Goal: Contribute content: Contribute content

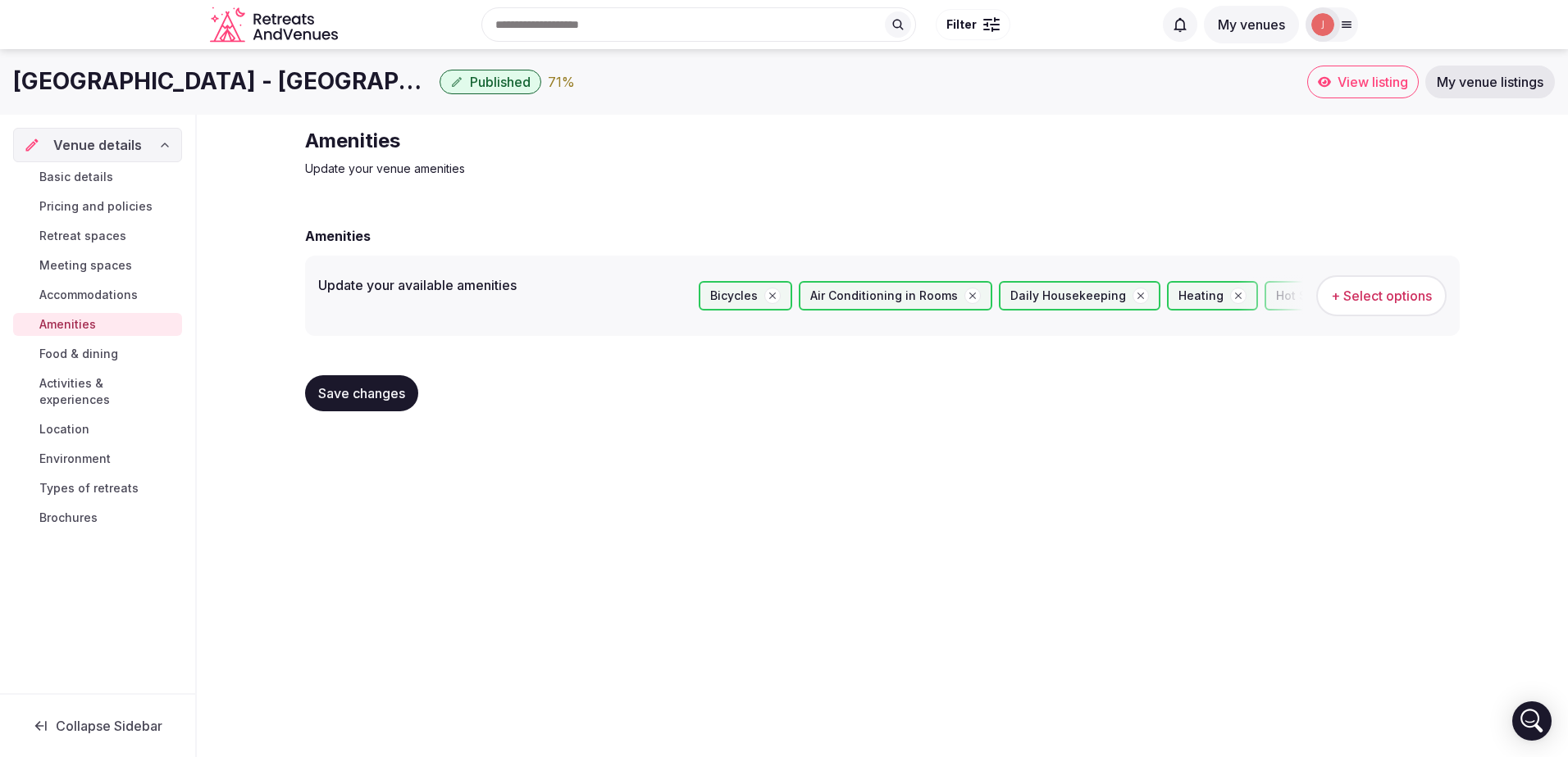
click at [63, 351] on span "Food & dining" at bounding box center [79, 354] width 79 height 17
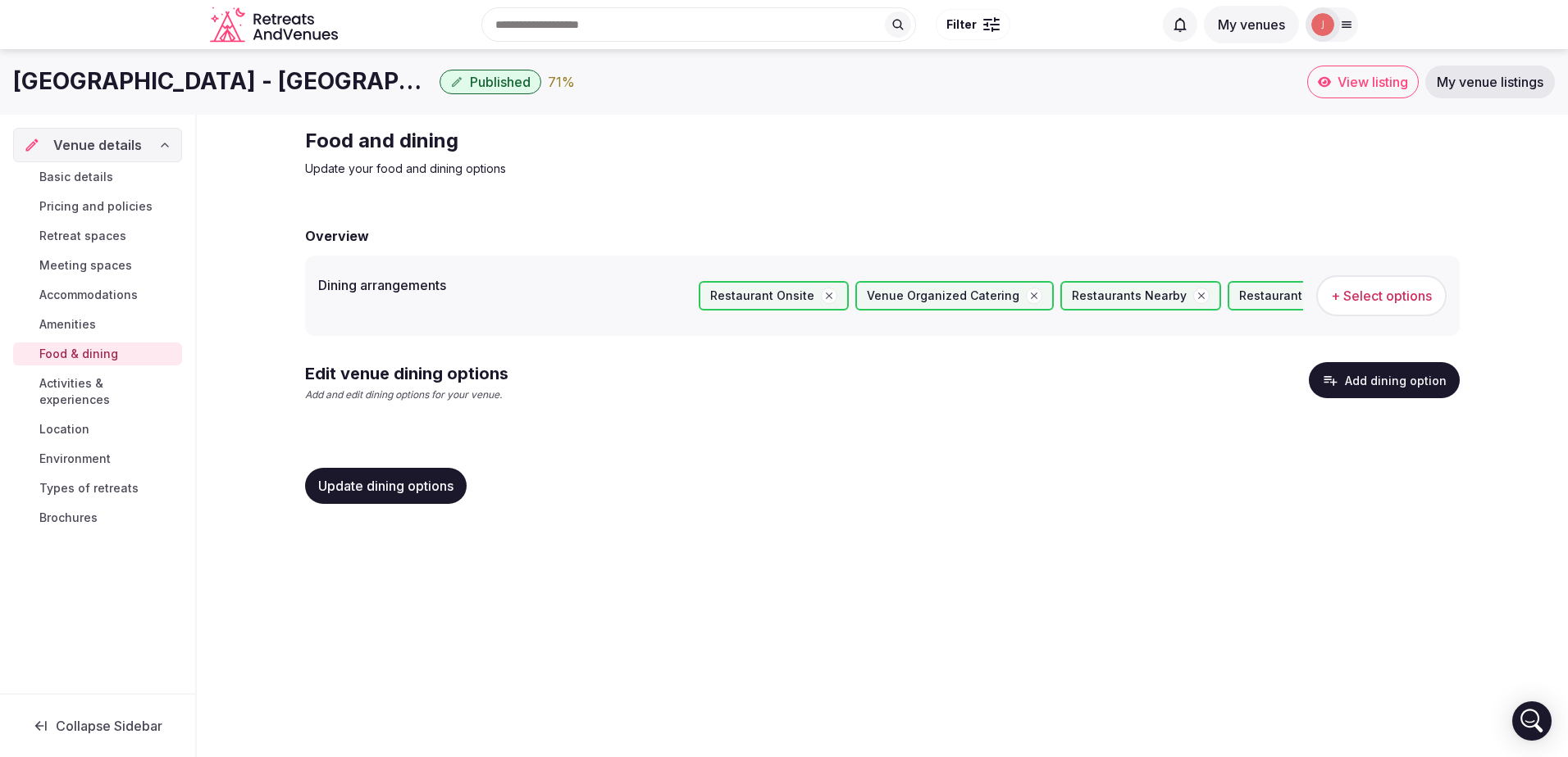
click at [1418, 389] on button "Add dining option" at bounding box center [1384, 380] width 151 height 36
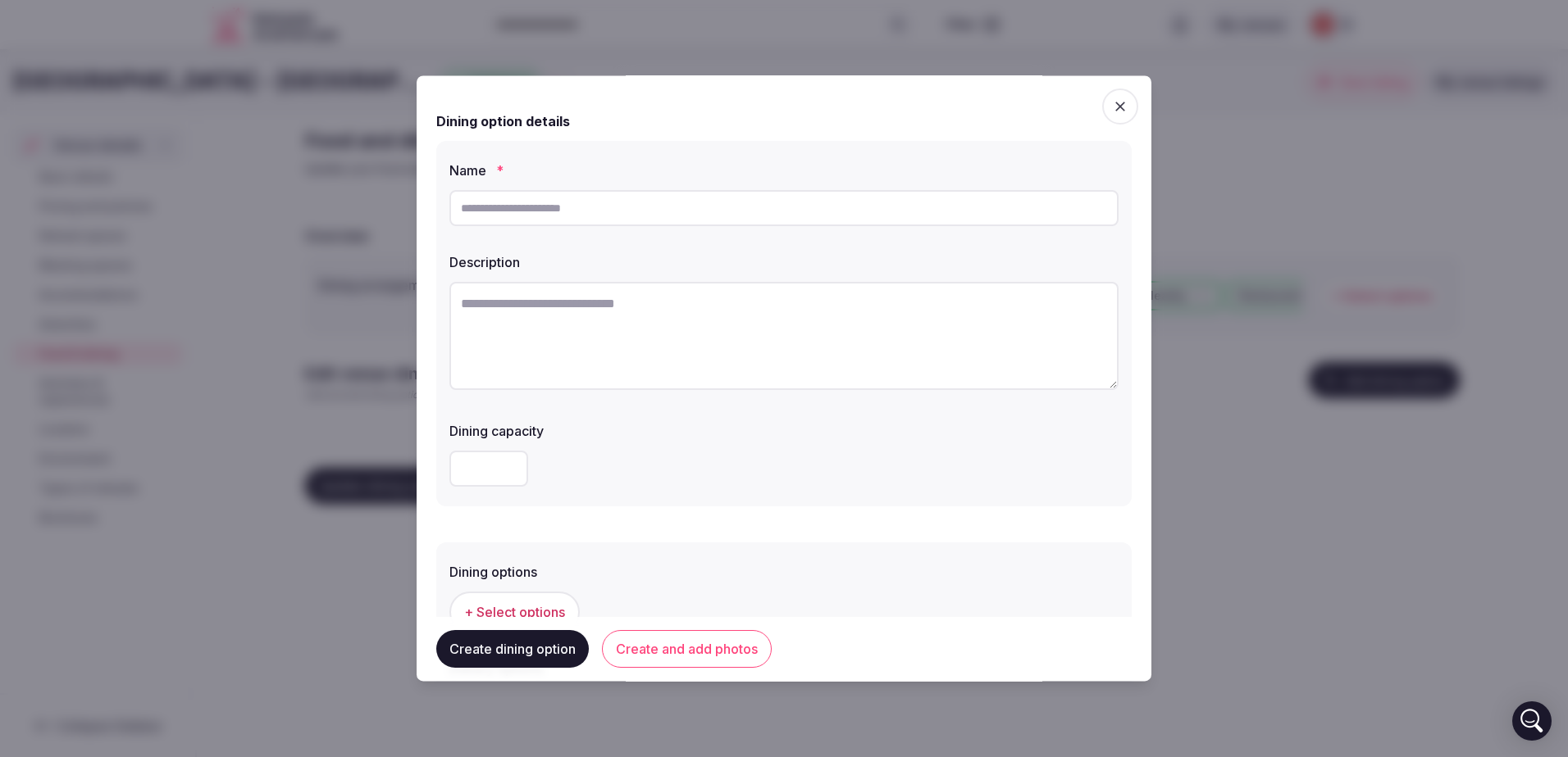
click at [691, 210] on input "text" at bounding box center [783, 208] width 669 height 36
type input "**********"
click at [697, 317] on textarea at bounding box center [783, 337] width 669 height 109
click at [507, 459] on input "number" at bounding box center [489, 468] width 79 height 36
click at [710, 319] on textarea "**********" at bounding box center [778, 337] width 657 height 109
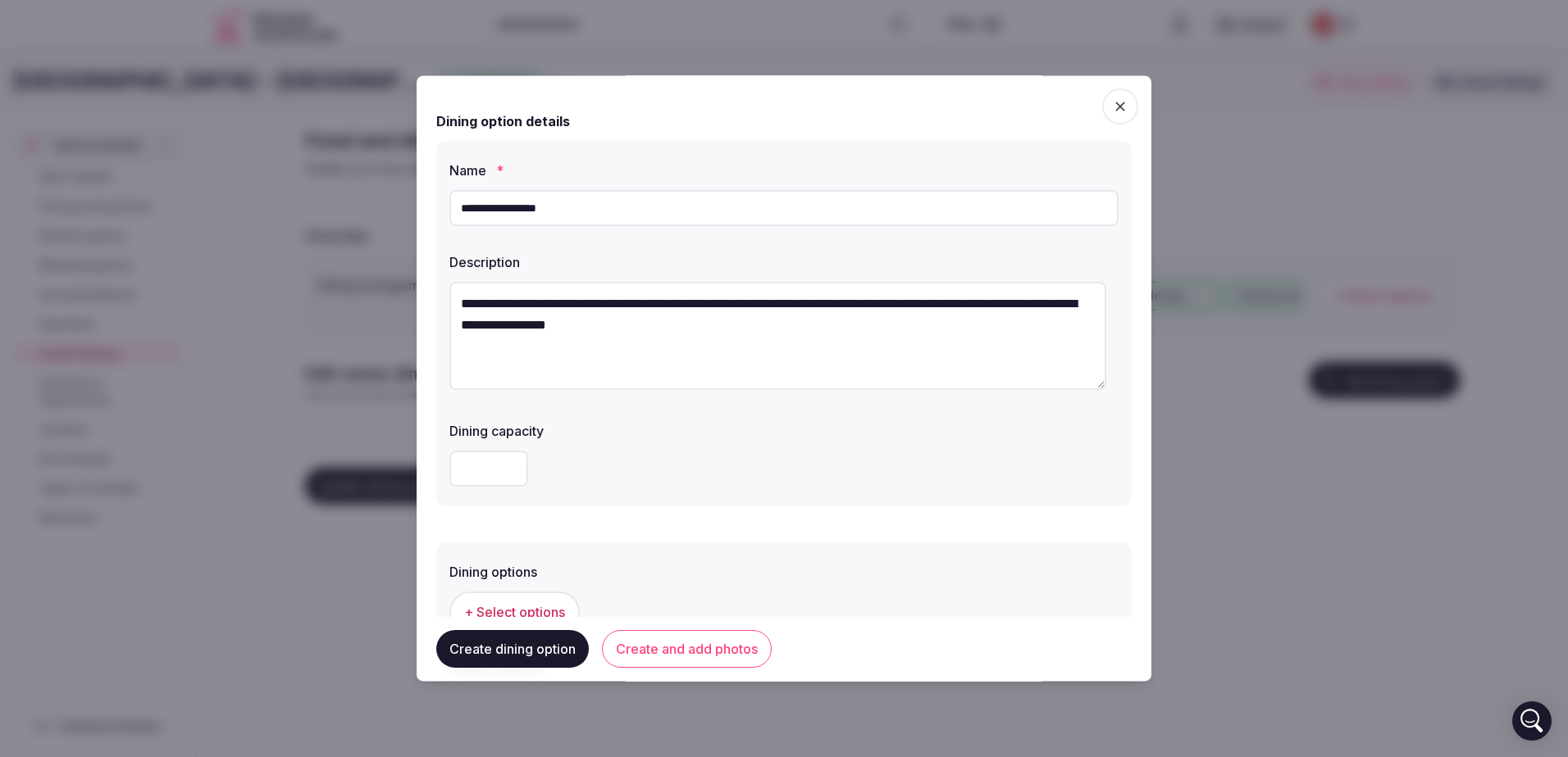
type textarea "**********"
click at [493, 464] on input "number" at bounding box center [489, 468] width 79 height 36
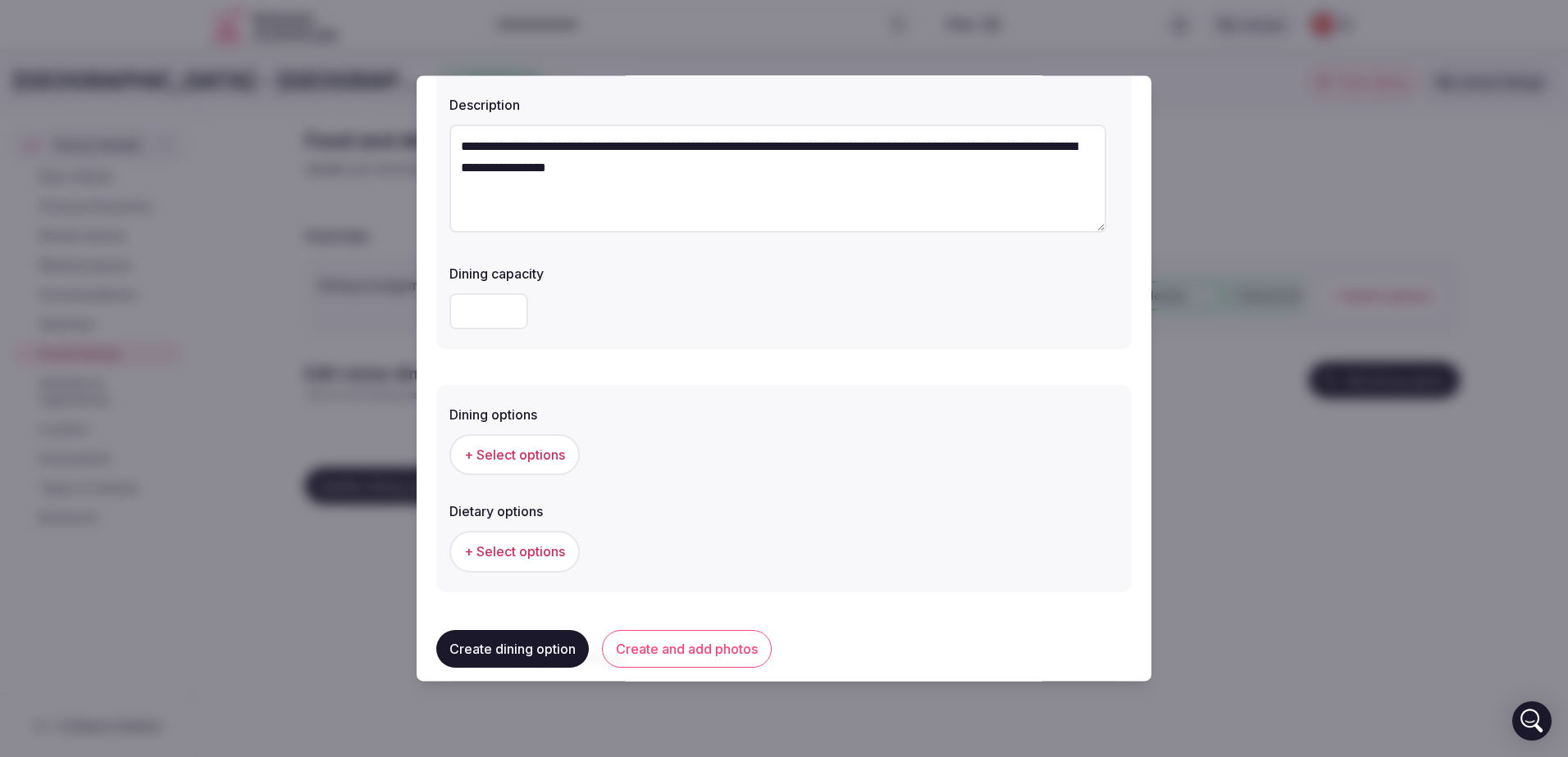
scroll to position [164, 0]
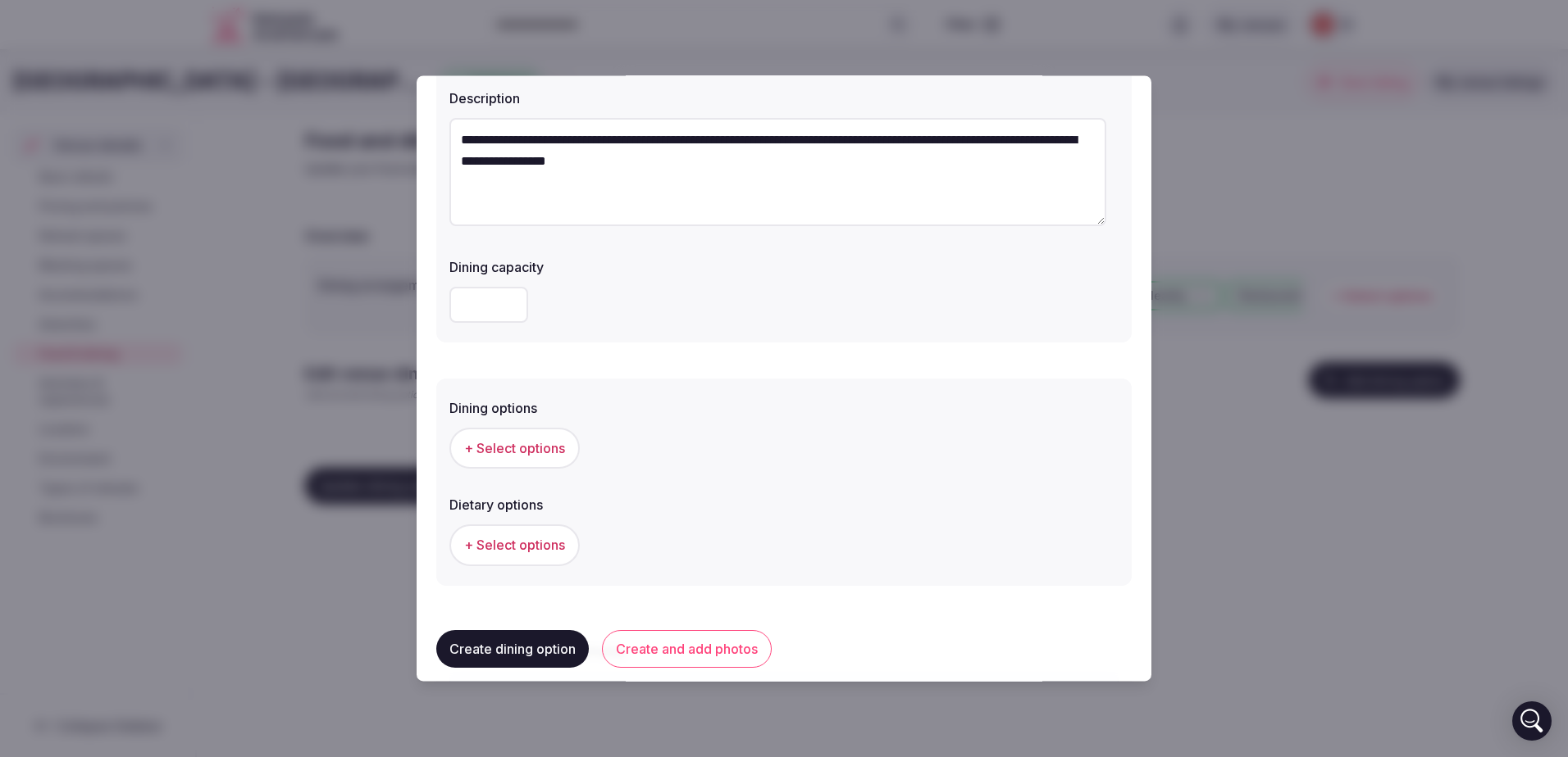
type input "***"
click at [538, 456] on span "+ Select options" at bounding box center [514, 449] width 101 height 18
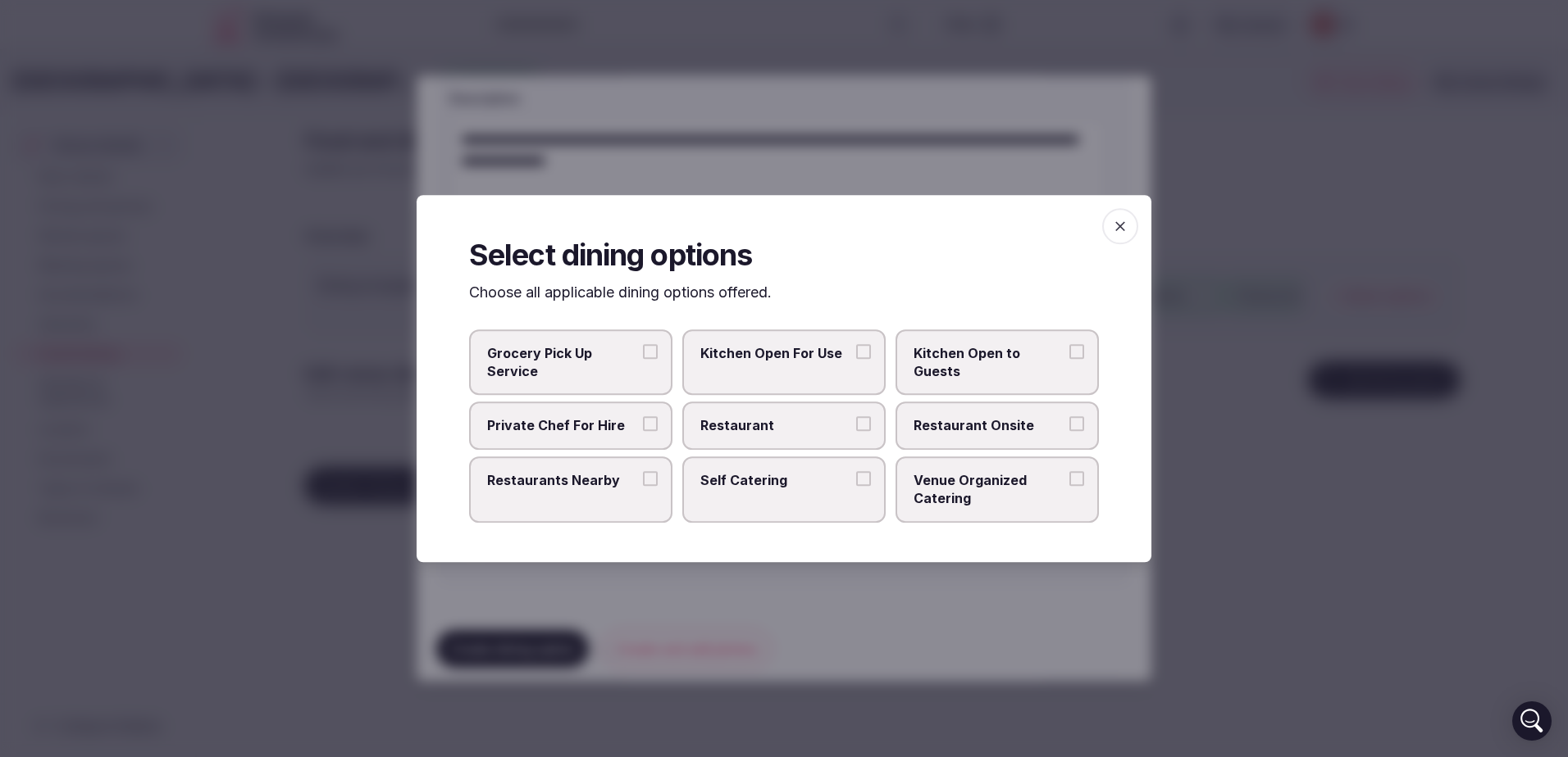
click at [869, 423] on button "Restaurant" at bounding box center [863, 425] width 15 height 15
click at [1079, 419] on button "Restaurant Onsite" at bounding box center [1077, 425] width 15 height 15
click at [648, 472] on button "Restaurants Nearby" at bounding box center [651, 478] width 15 height 15
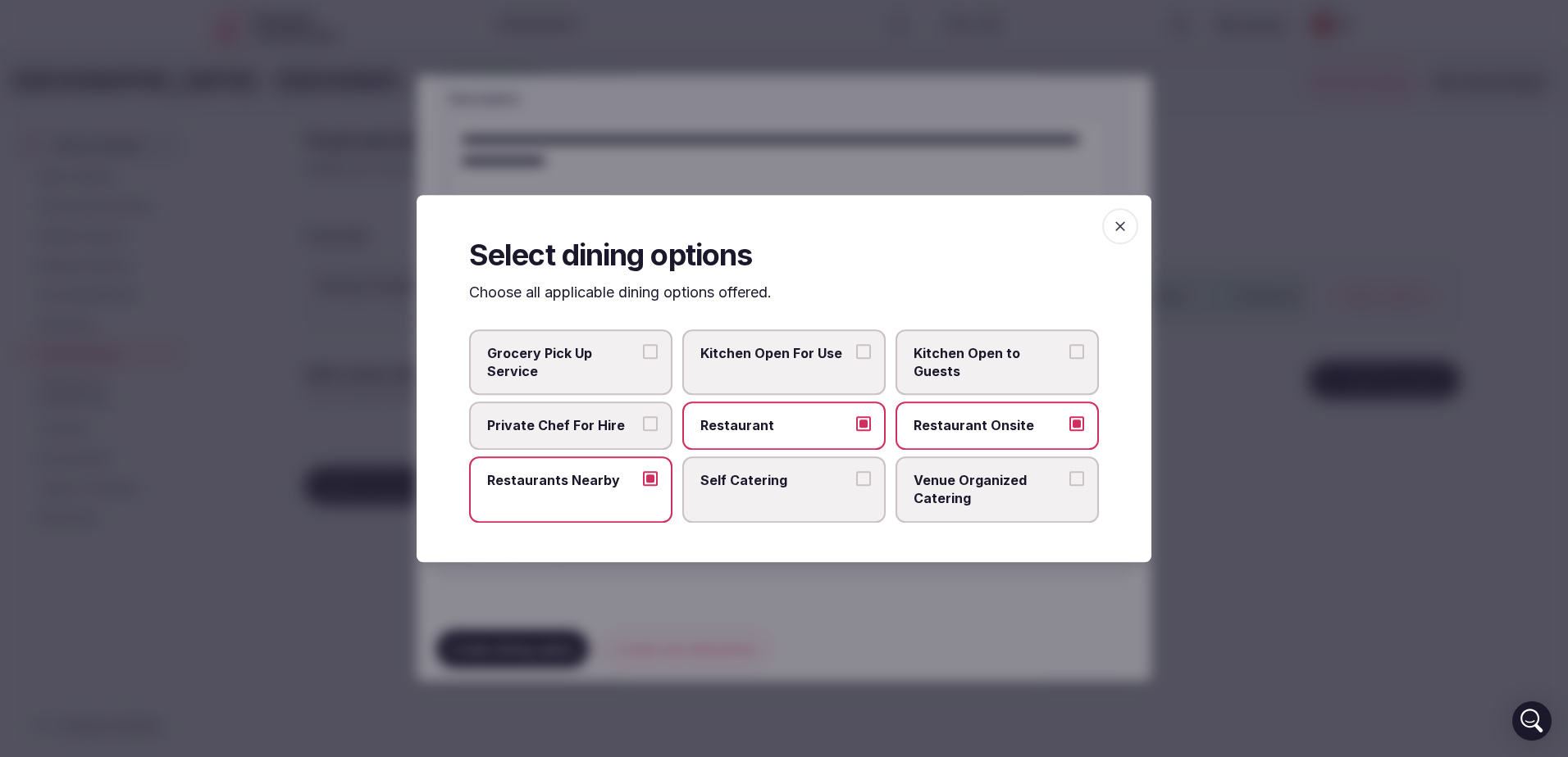
click at [1078, 477] on button "Venue Organized Catering" at bounding box center [1077, 478] width 15 height 15
click at [927, 120] on div at bounding box center [784, 378] width 1568 height 757
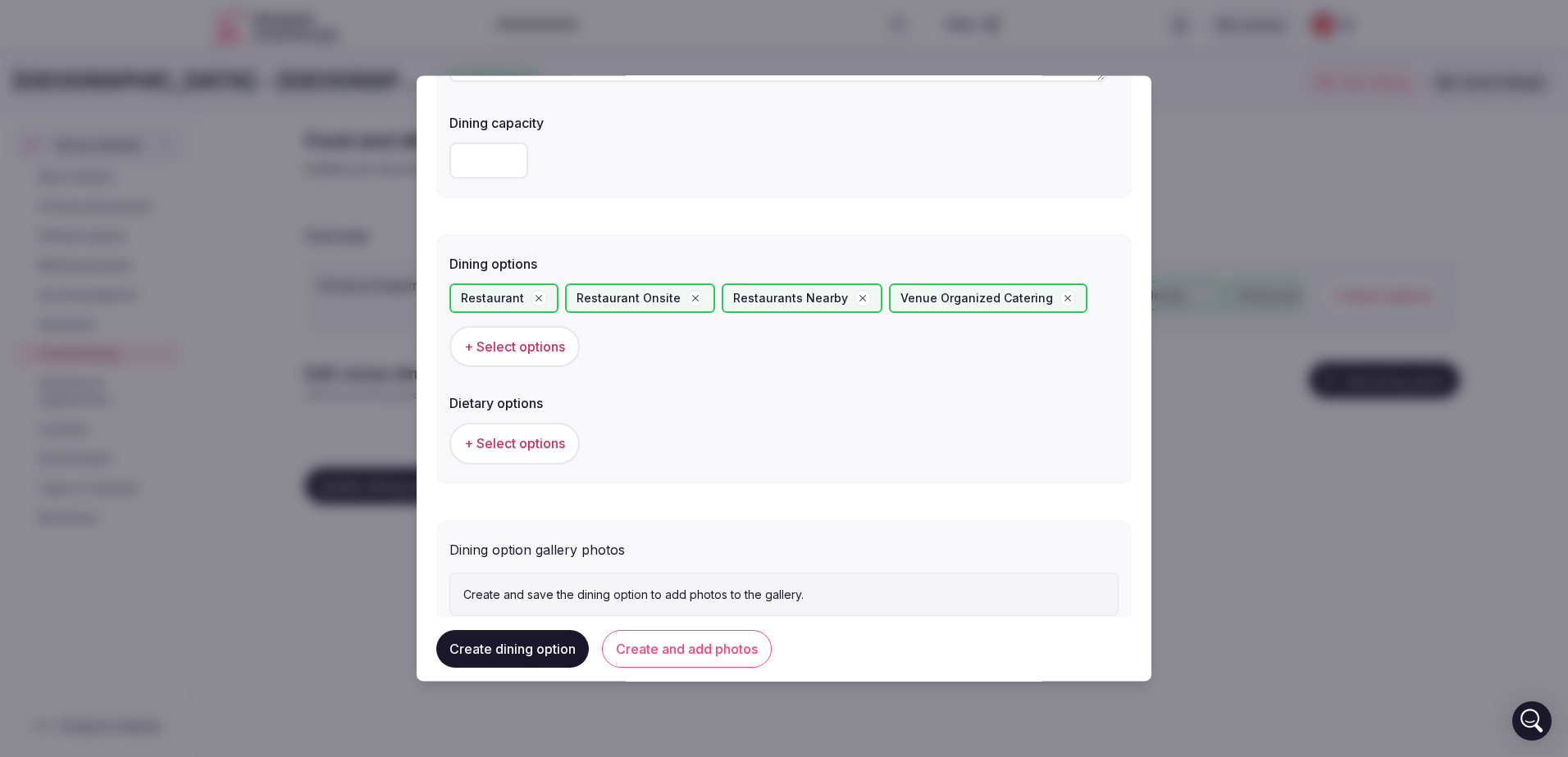
scroll to position [327, 0]
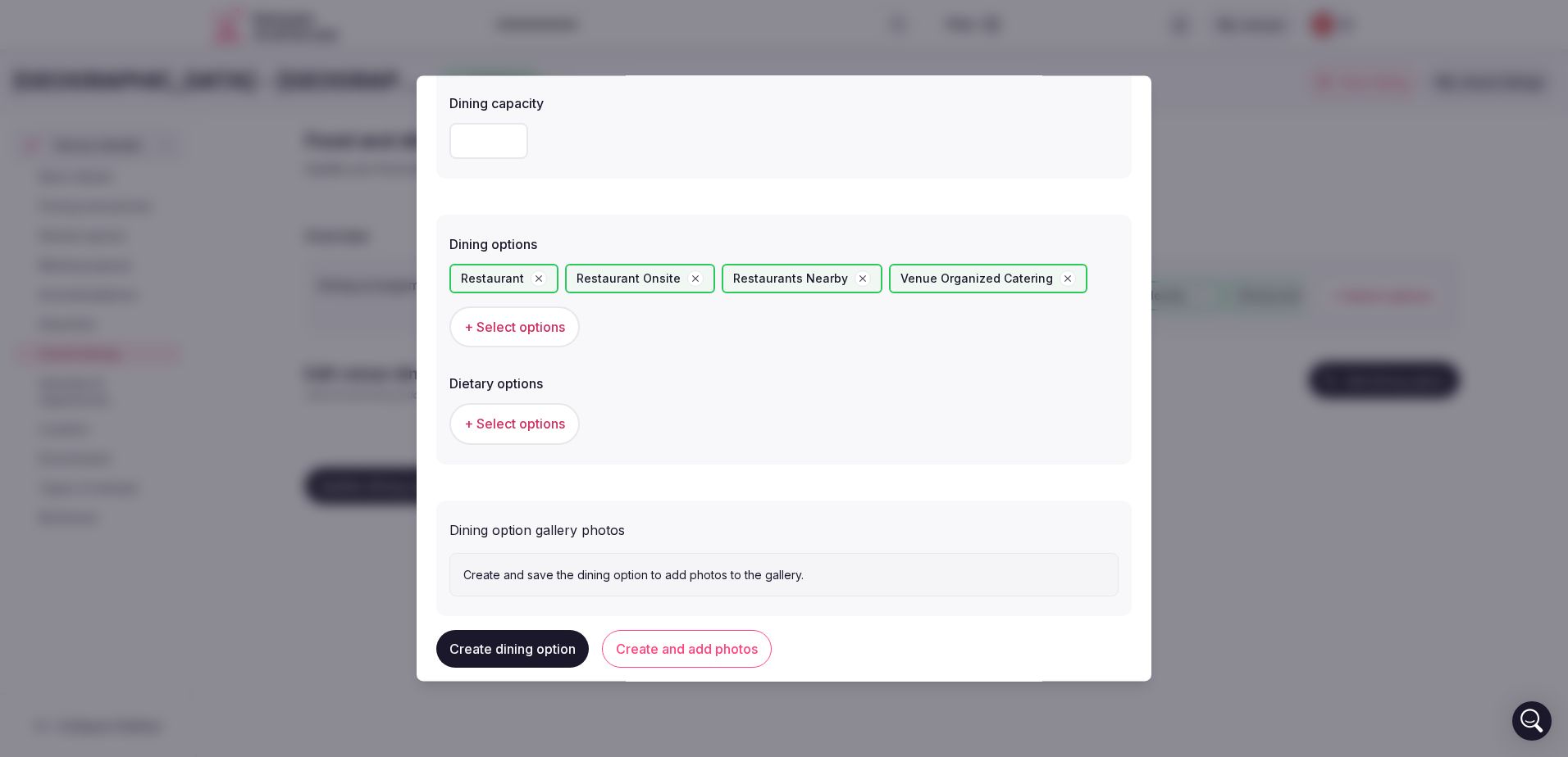
click at [542, 426] on span "+ Select options" at bounding box center [514, 425] width 101 height 18
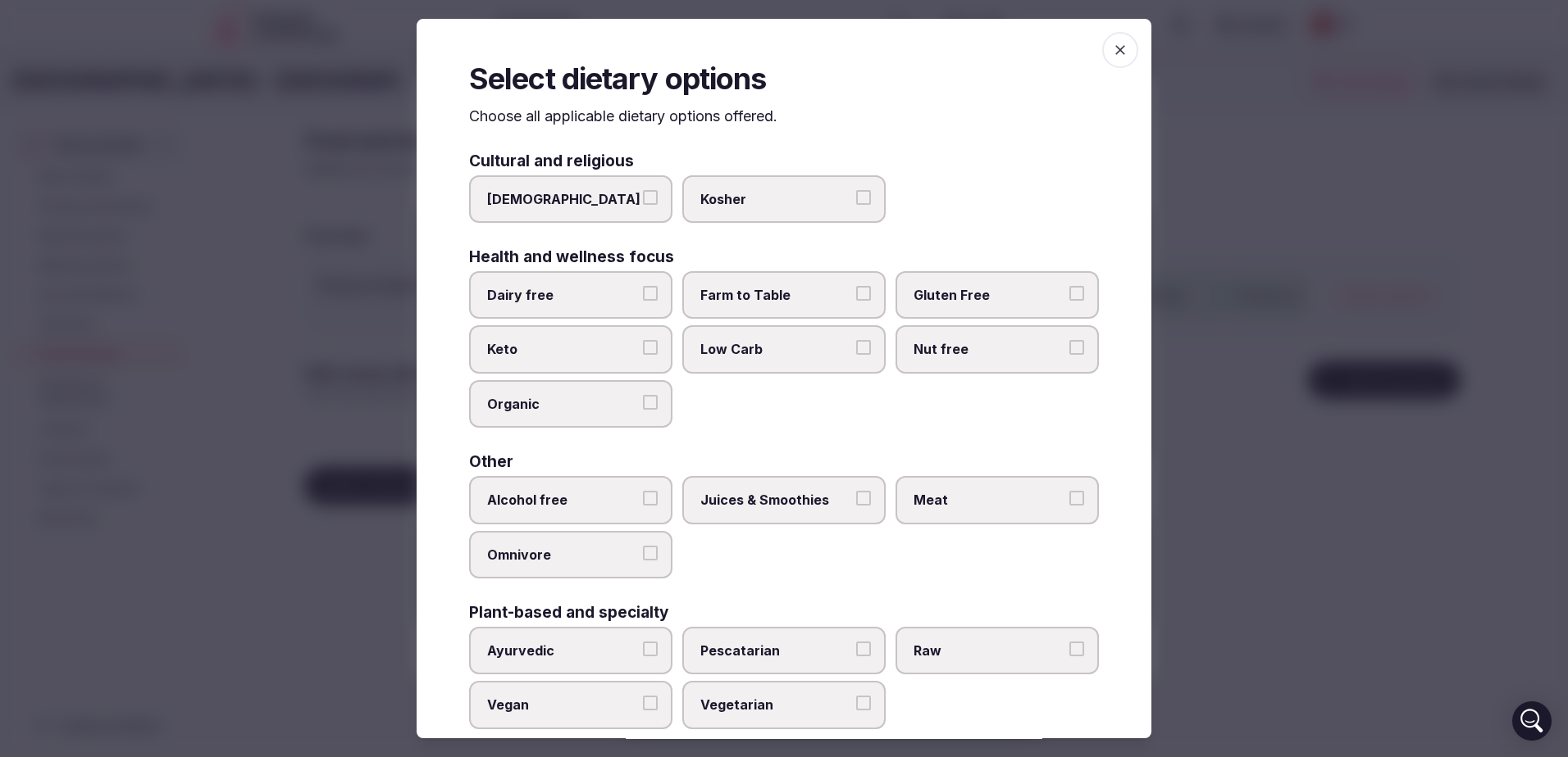
click at [643, 295] on button "Dairy free" at bounding box center [651, 293] width 15 height 15
click at [1069, 290] on button "Gluten Free" at bounding box center [1077, 293] width 15 height 15
click at [856, 351] on button "Low Carb" at bounding box center [863, 348] width 15 height 15
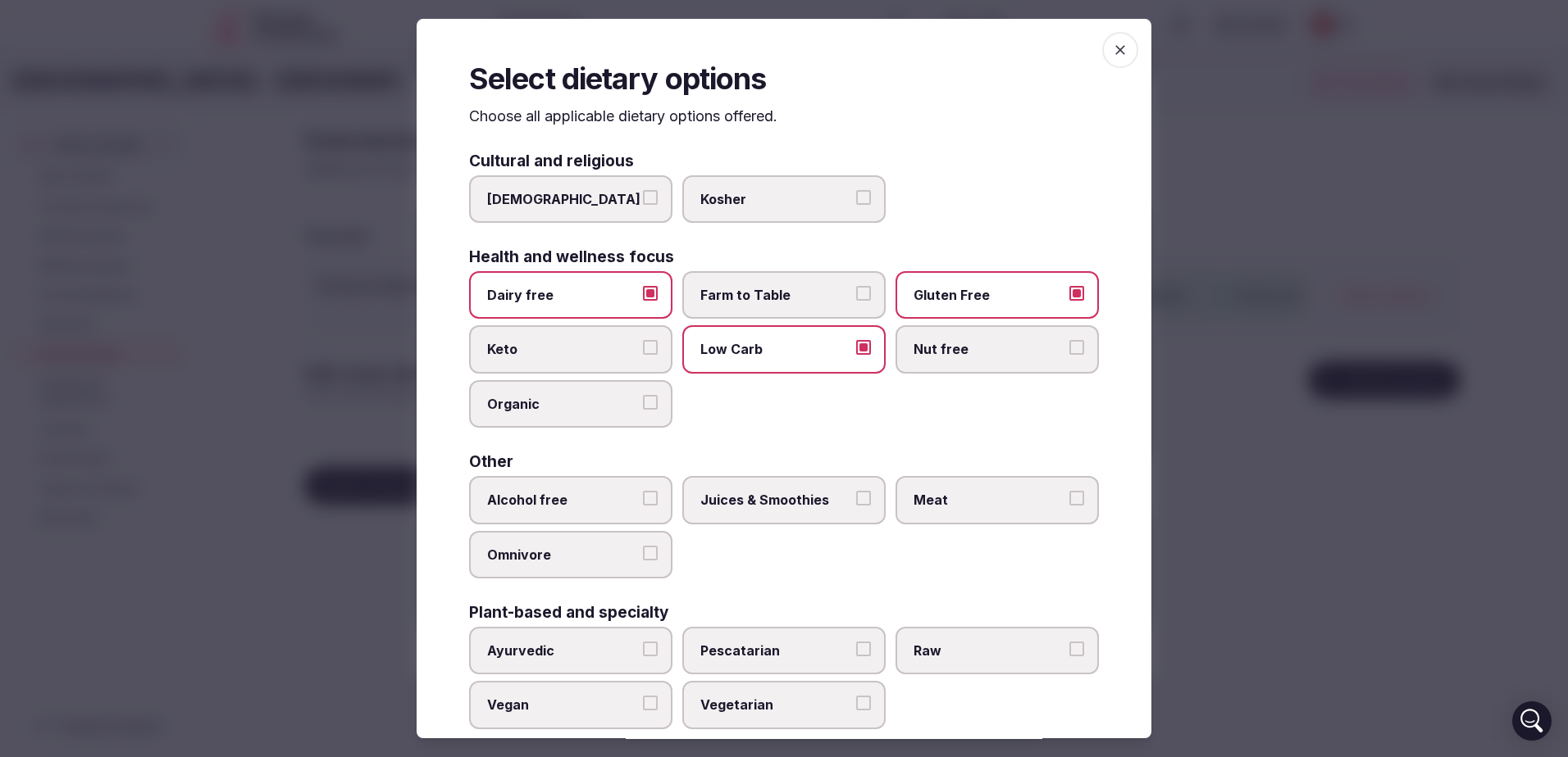
click at [1071, 347] on button "Nut free" at bounding box center [1077, 348] width 15 height 15
click at [647, 349] on button "Keto" at bounding box center [651, 348] width 15 height 15
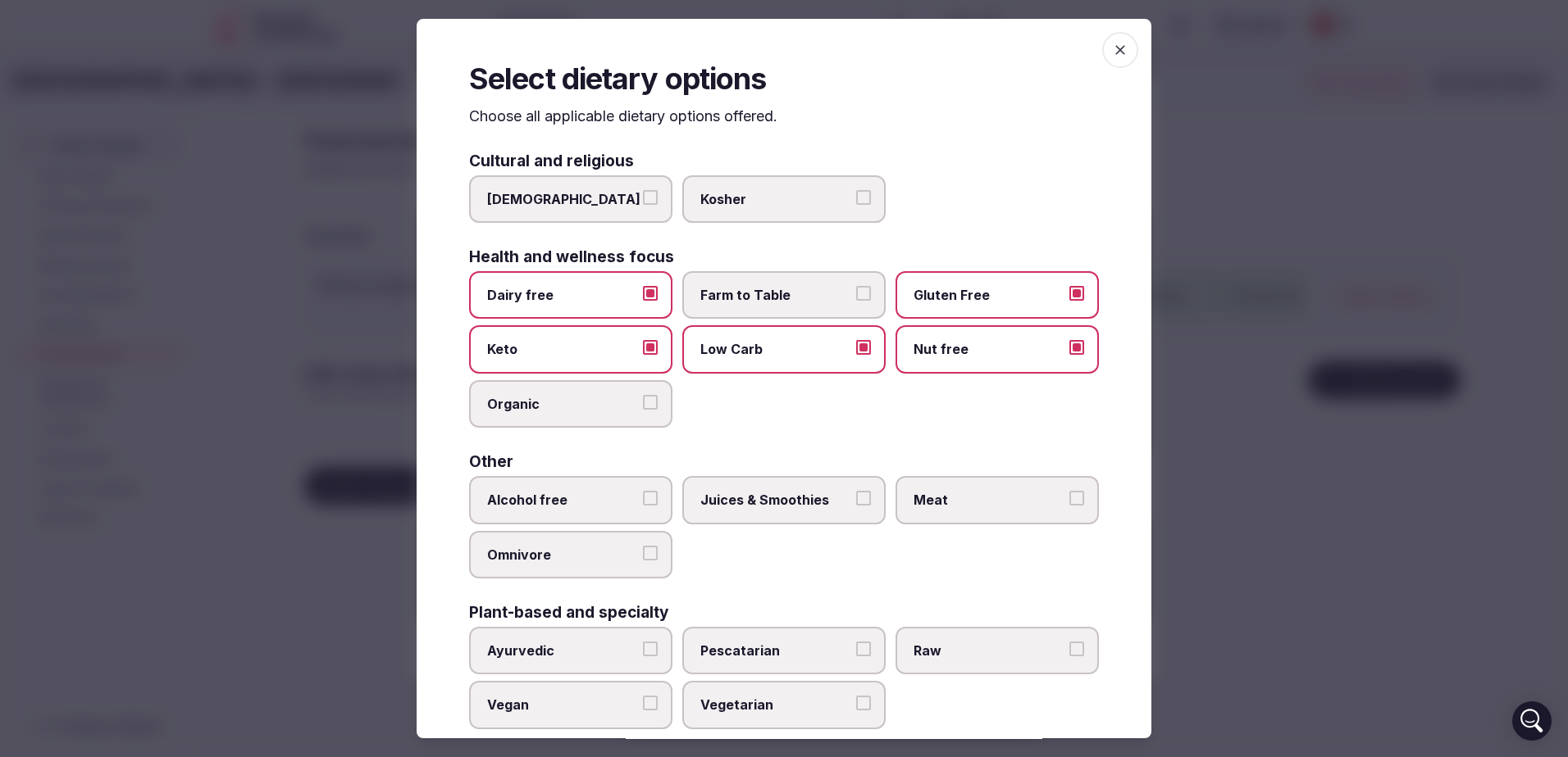
click at [856, 496] on button "Juices & Smoothies" at bounding box center [863, 499] width 15 height 15
click at [1069, 502] on button "Meat" at bounding box center [1077, 499] width 15 height 15
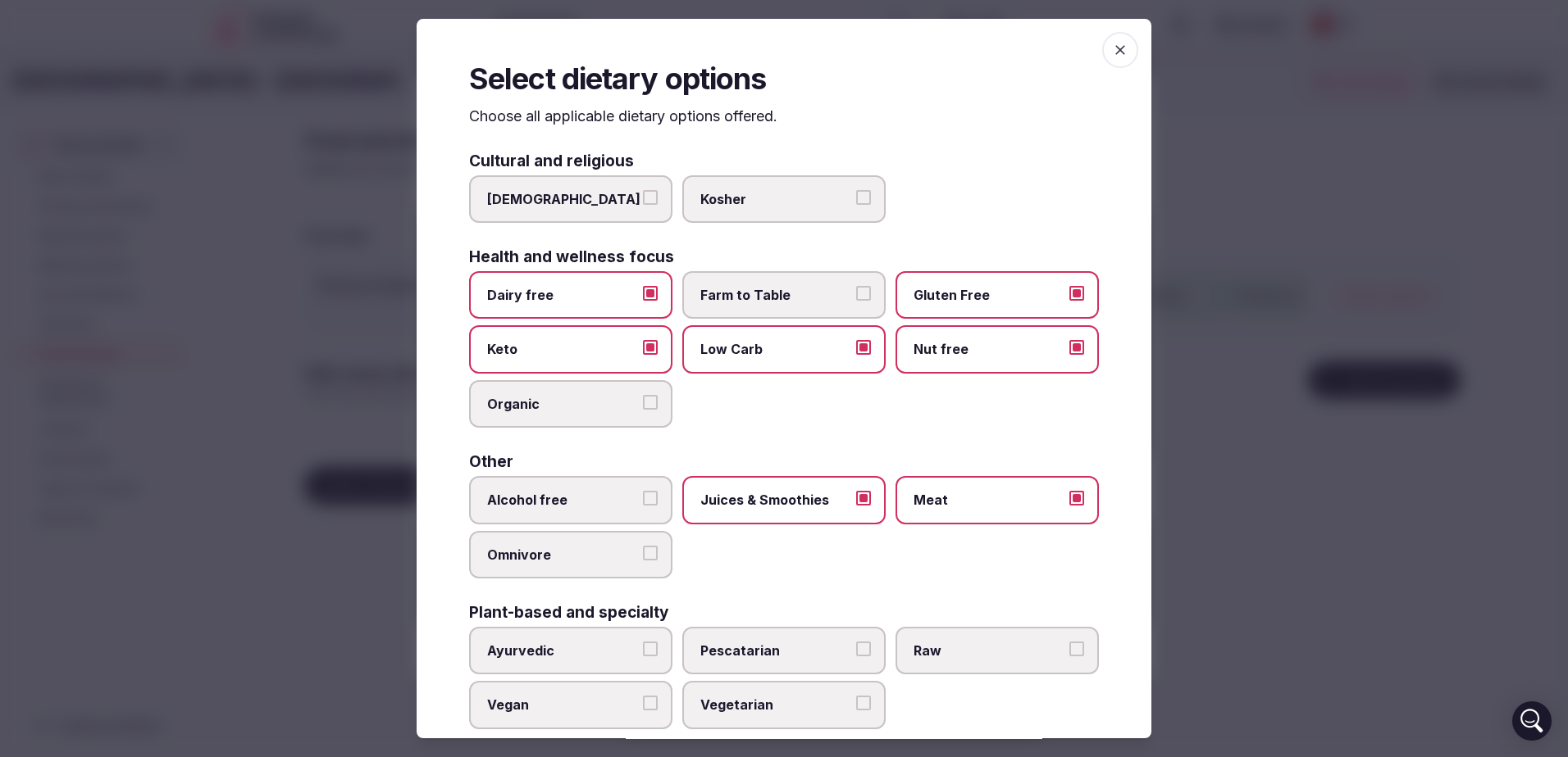
click at [646, 557] on button "Omnivore" at bounding box center [651, 553] width 15 height 15
click at [657, 496] on label "Alcohol free" at bounding box center [571, 500] width 203 height 48
click at [657, 496] on button "Alcohol free" at bounding box center [651, 499] width 15 height 15
click at [572, 555] on span "Omnivore" at bounding box center [562, 555] width 151 height 18
click at [643, 555] on button "Omnivore" at bounding box center [651, 553] width 15 height 15
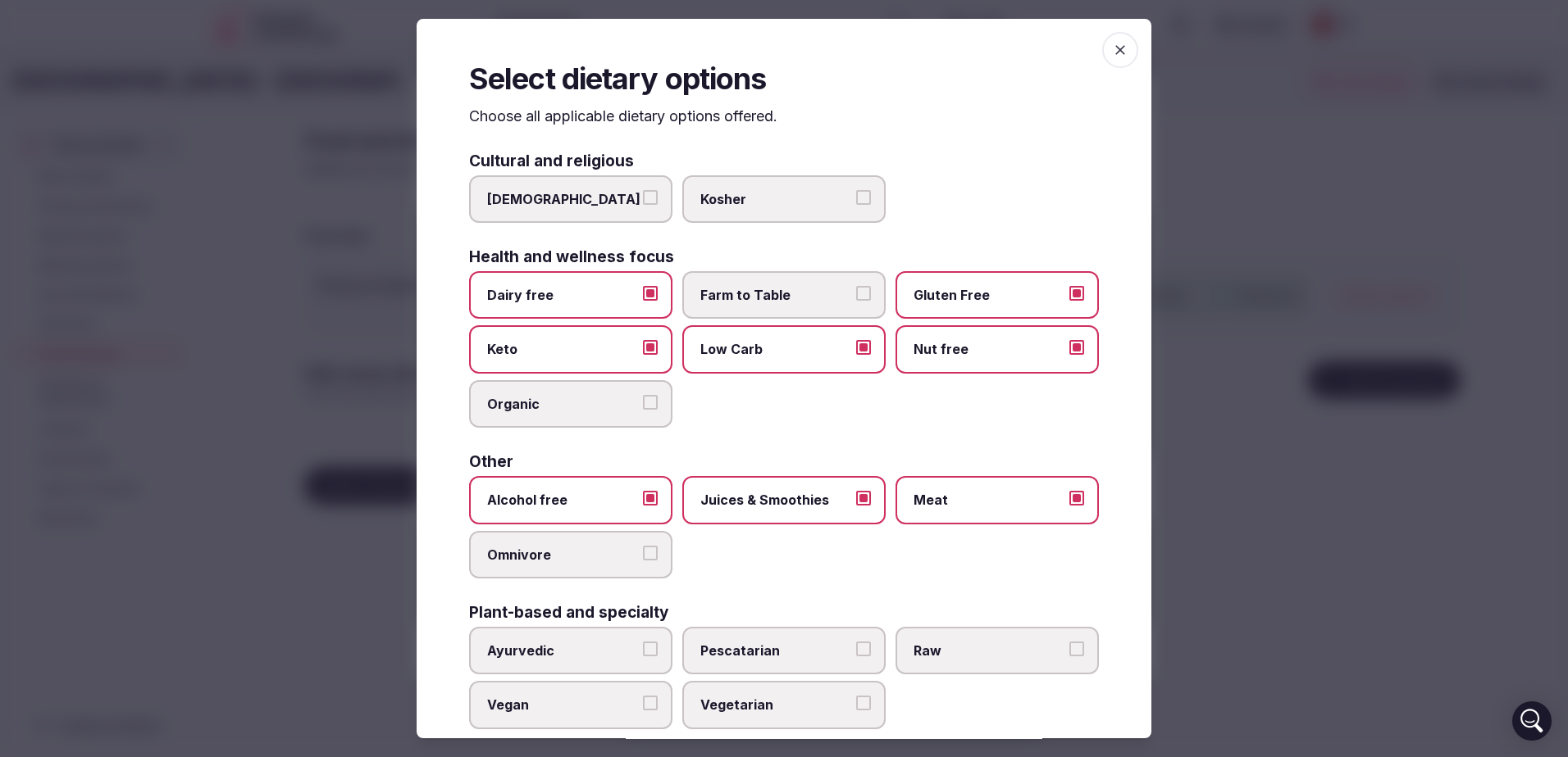
scroll to position [30, 0]
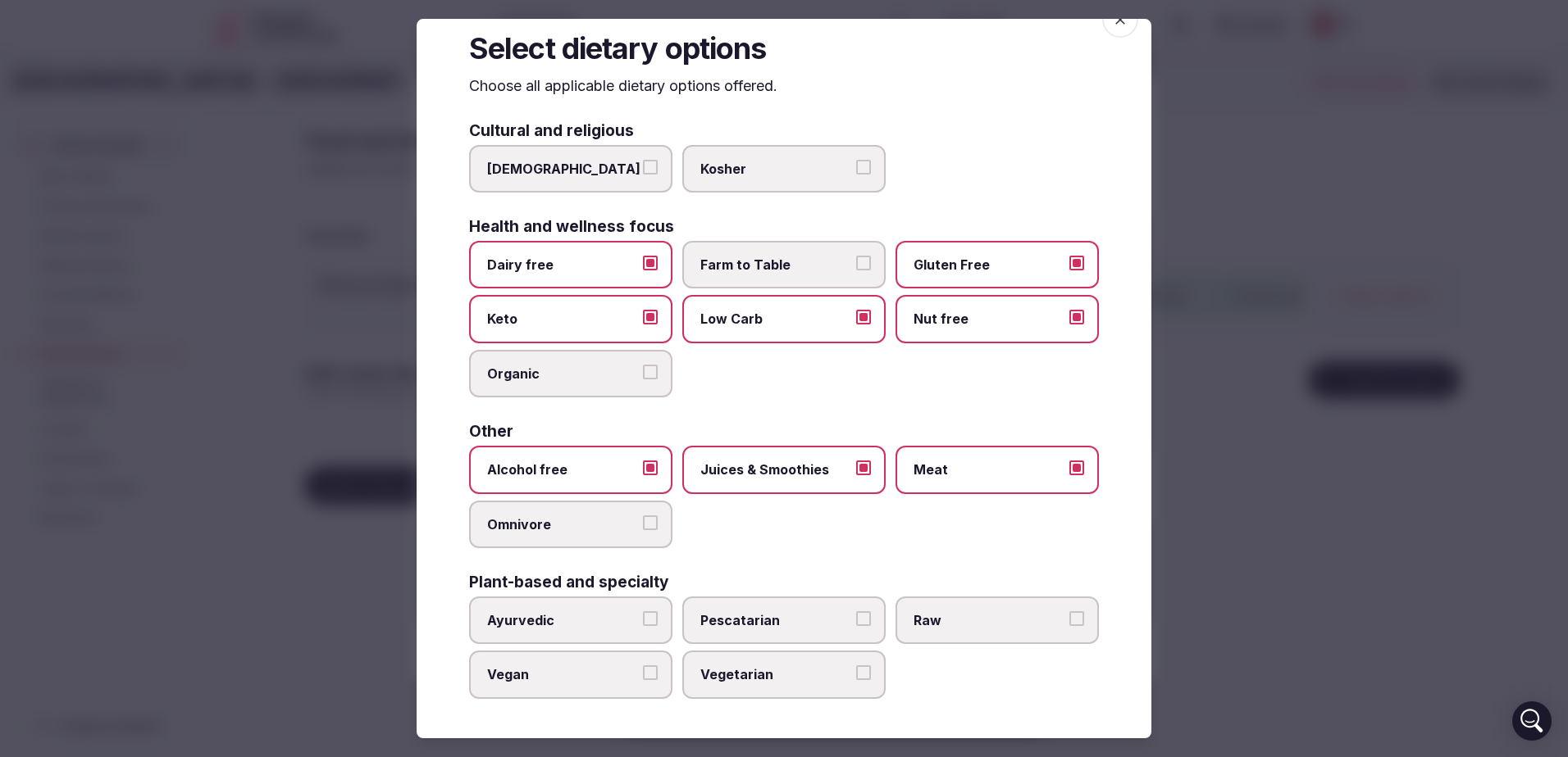
click at [800, 612] on span "Pescatarian" at bounding box center [776, 621] width 151 height 18
click at [856, 612] on button "Pescatarian" at bounding box center [863, 619] width 15 height 15
click at [643, 675] on button "Vegan" at bounding box center [651, 673] width 15 height 15
click at [795, 680] on span "Vegetarian" at bounding box center [776, 675] width 151 height 18
click at [856, 680] on button "Vegetarian" at bounding box center [863, 673] width 15 height 15
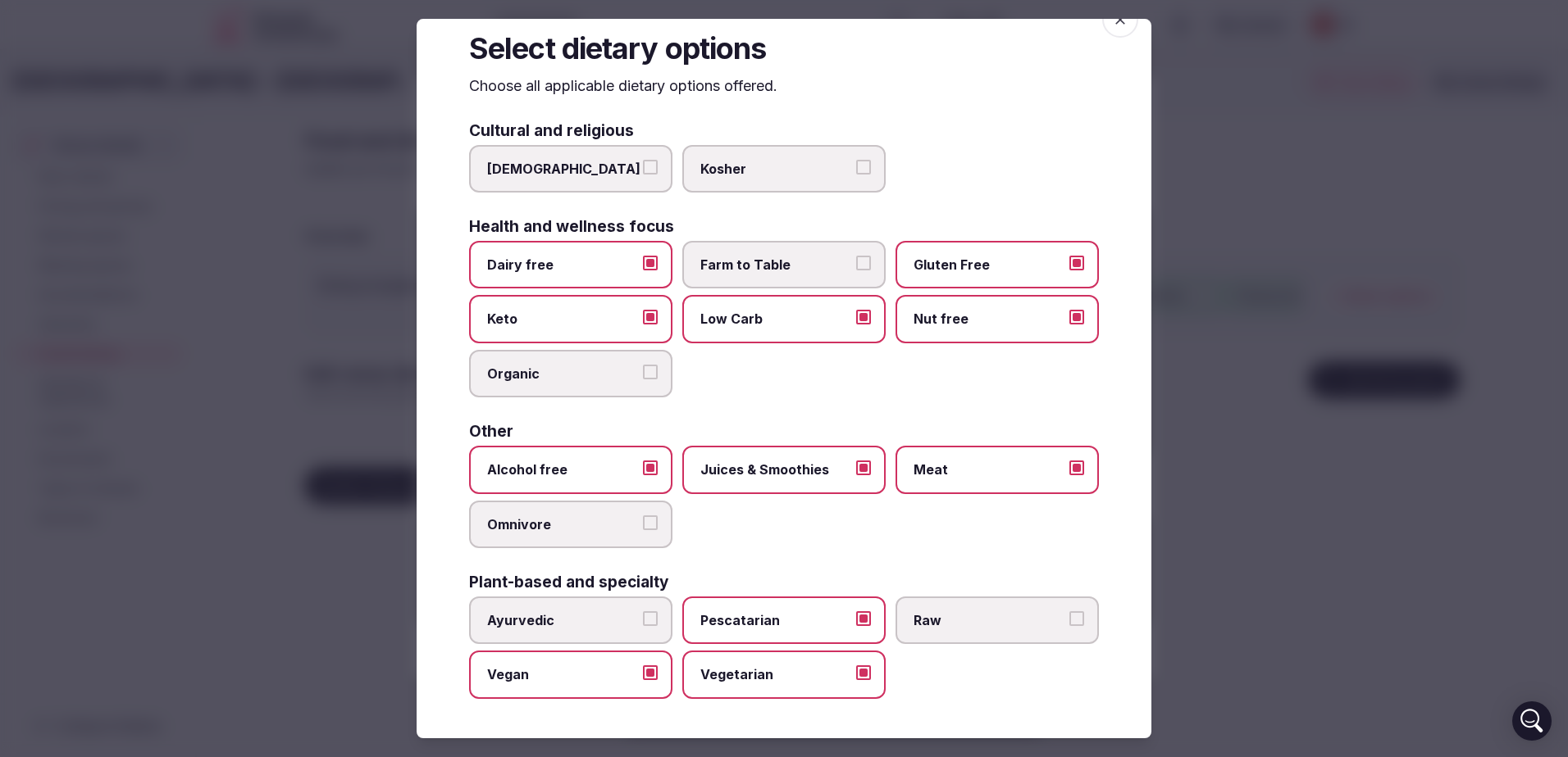
click at [539, 679] on span "Vegan" at bounding box center [562, 675] width 151 height 18
click at [643, 679] on button "Vegan" at bounding box center [651, 673] width 15 height 15
click at [1348, 209] on div at bounding box center [784, 378] width 1568 height 757
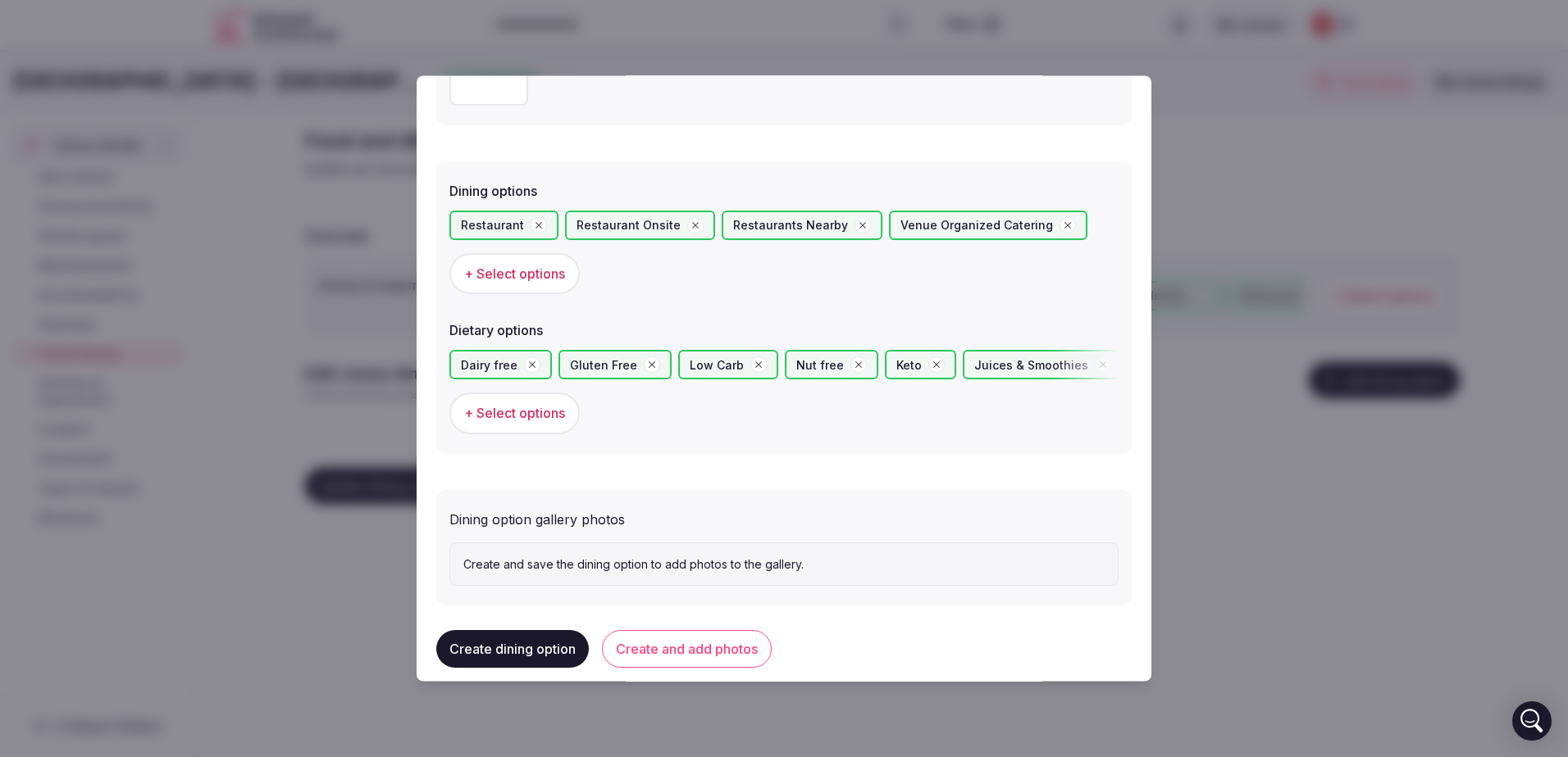
scroll to position [402, 0]
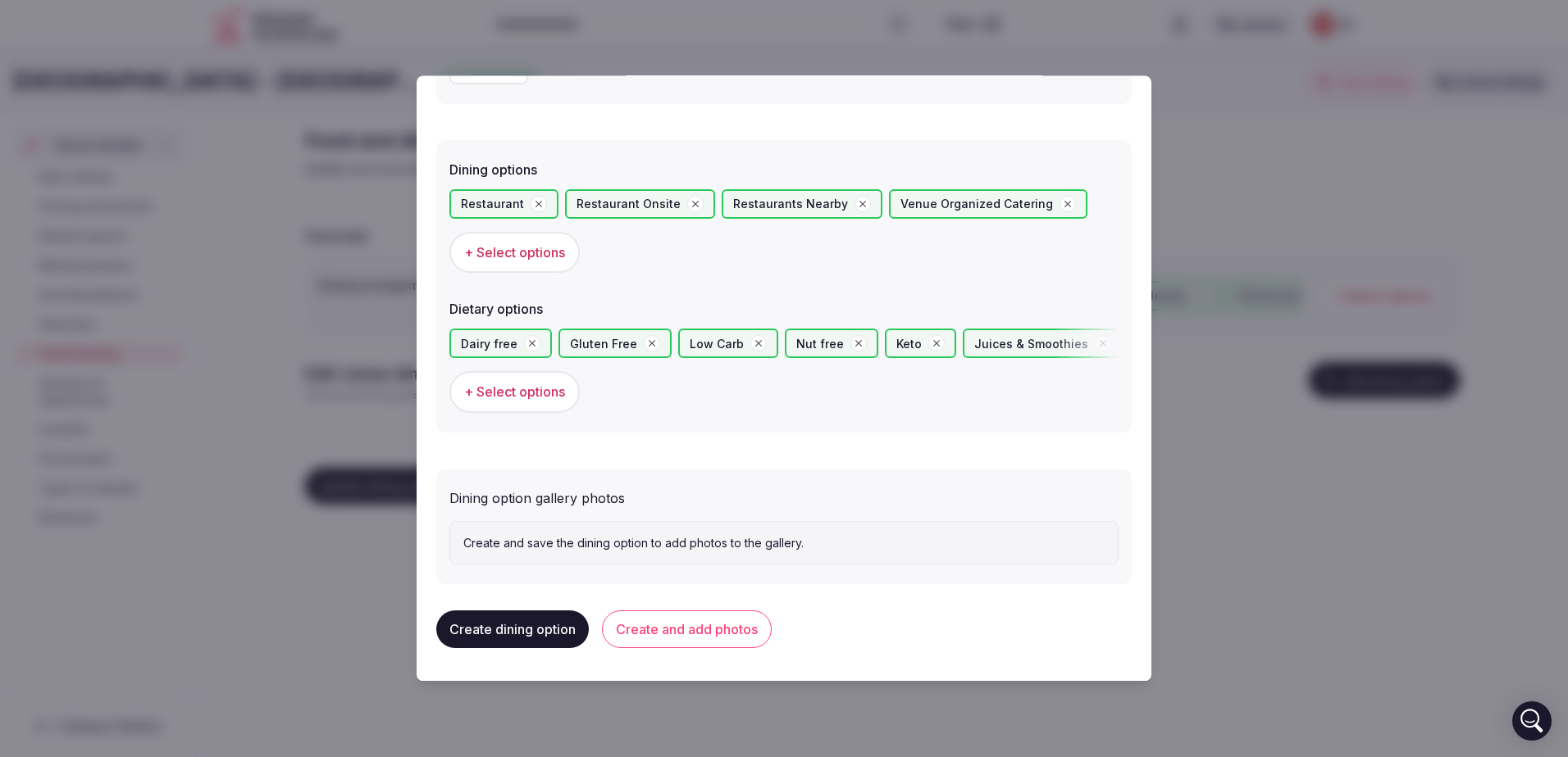
click at [1225, 541] on div at bounding box center [784, 378] width 1568 height 757
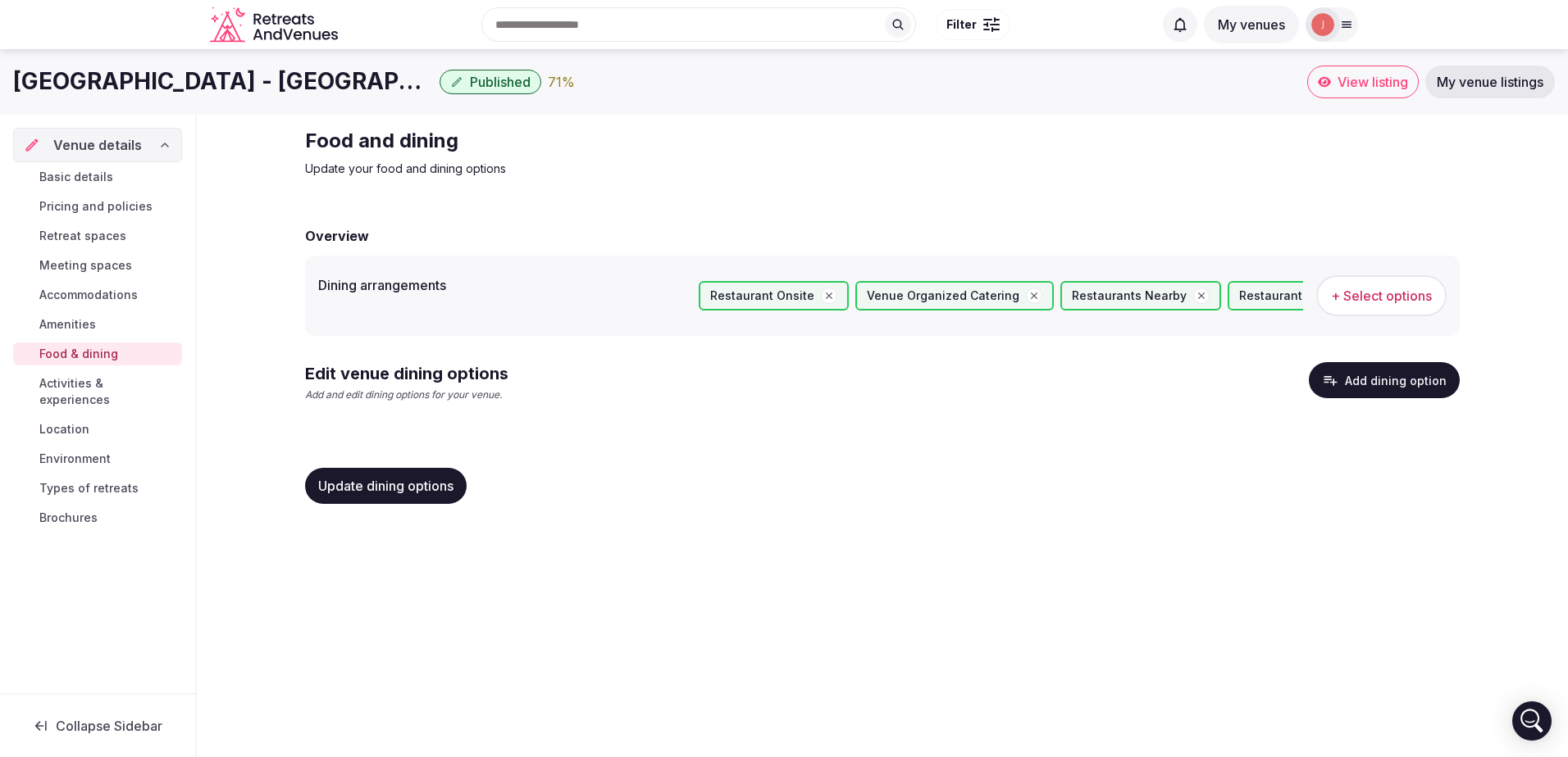
click at [340, 481] on span "Update dining options" at bounding box center [386, 486] width 135 height 17
click at [1360, 379] on button "Add dining option" at bounding box center [1384, 380] width 151 height 36
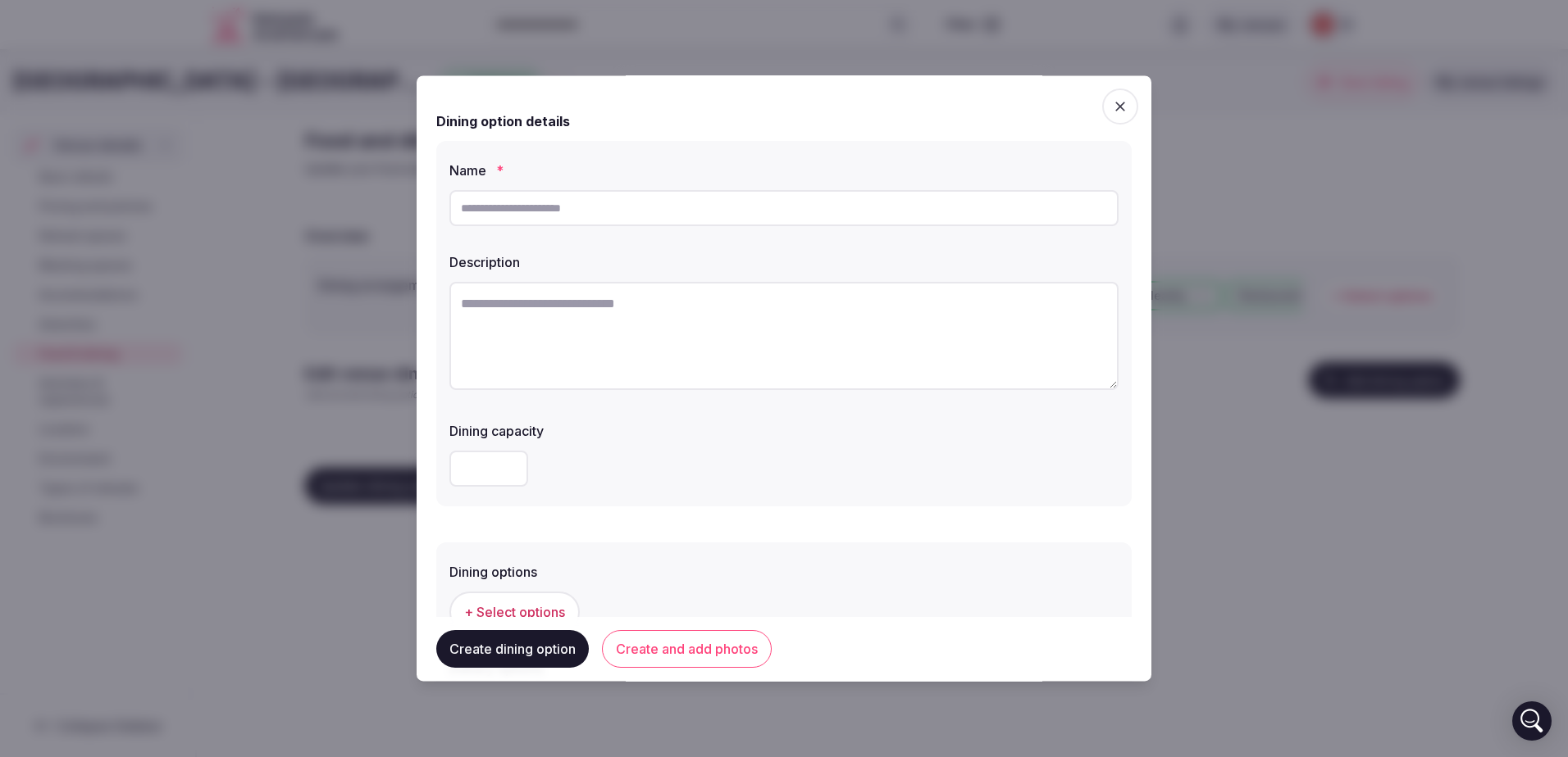
click at [664, 213] on input "text" at bounding box center [783, 208] width 669 height 36
type input "**********"
type input "***"
click at [573, 335] on textarea at bounding box center [783, 337] width 669 height 109
drag, startPoint x: 573, startPoint y: 335, endPoint x: 520, endPoint y: 324, distance: 54.1
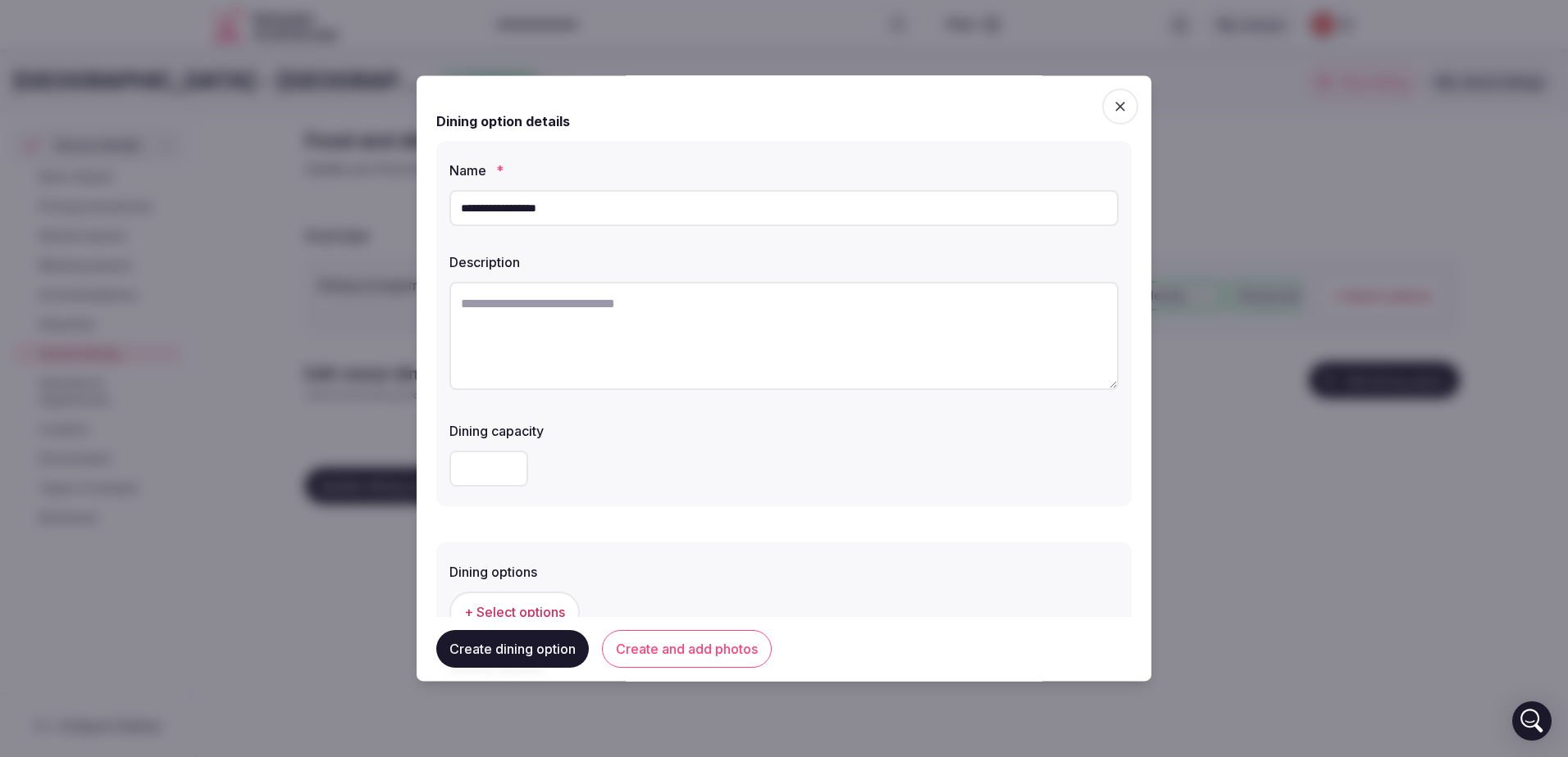
click at [520, 324] on textarea at bounding box center [783, 337] width 669 height 109
type textarea "*"
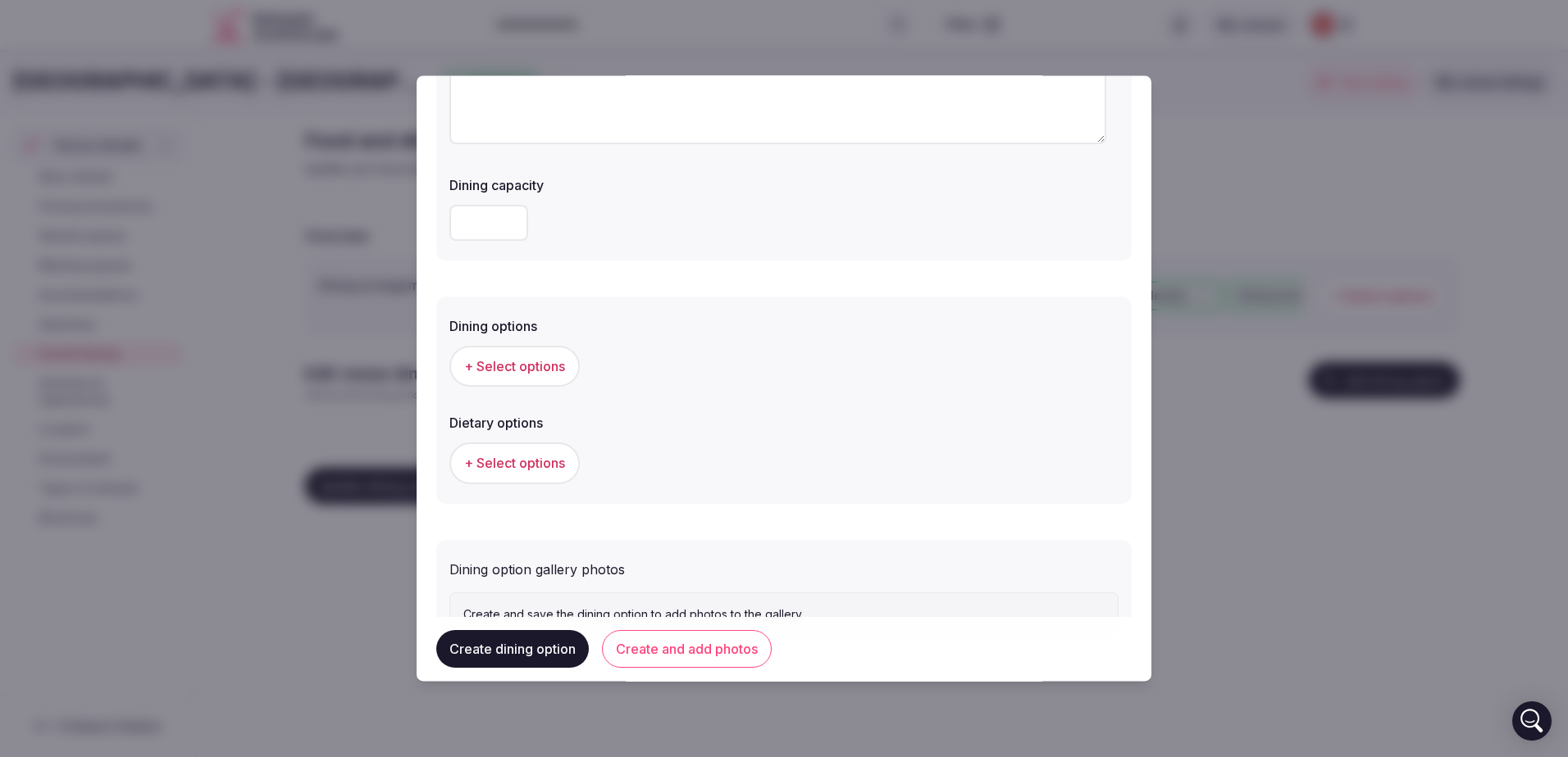
type textarea "**********"
click at [536, 375] on span "+ Select options" at bounding box center [514, 366] width 101 height 18
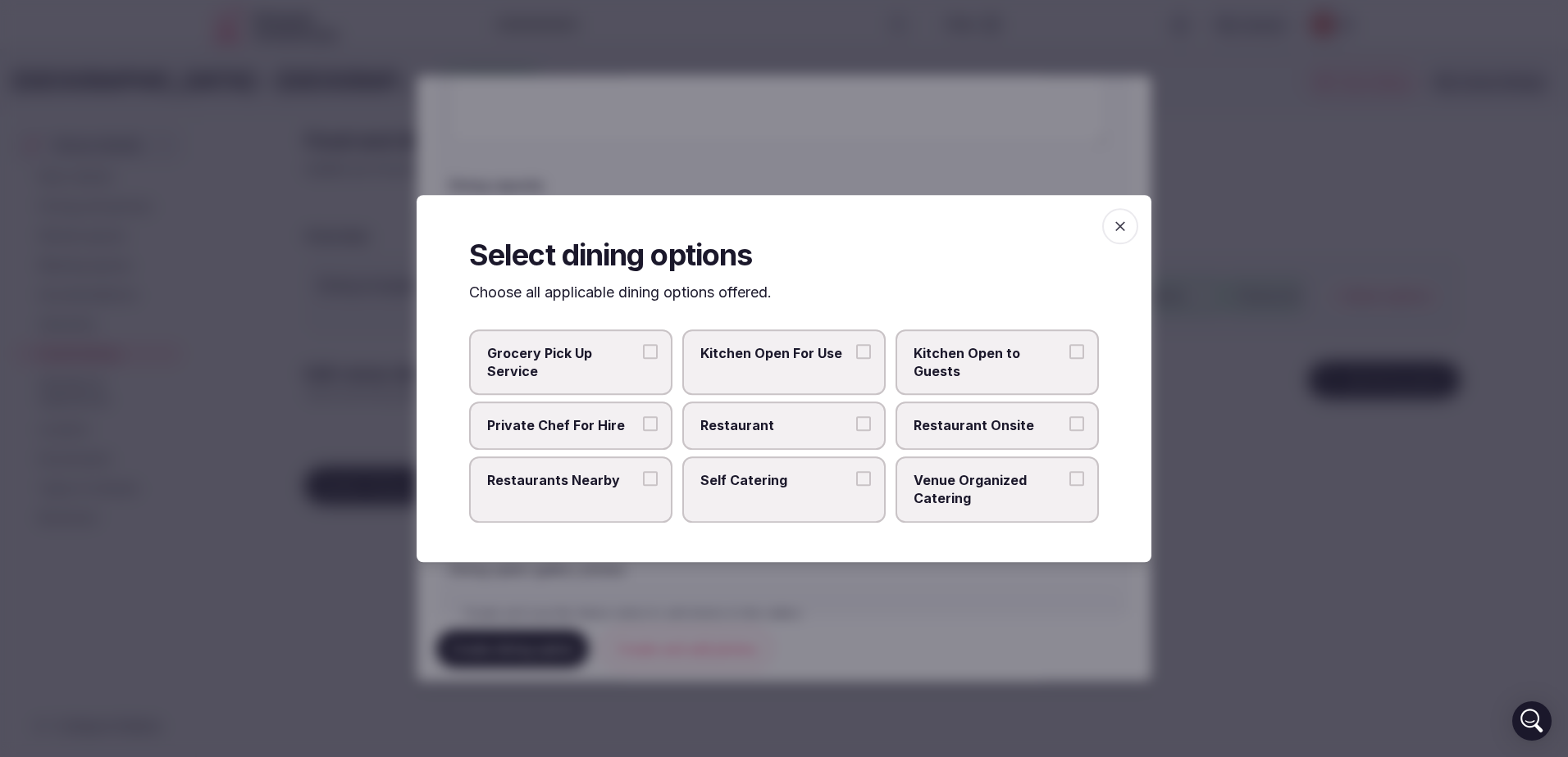
click at [1066, 424] on label "Restaurant Onsite" at bounding box center [997, 426] width 203 height 48
click at [1069, 424] on button "Restaurant Onsite" at bounding box center [1077, 425] width 15 height 15
click at [838, 432] on span "Restaurant" at bounding box center [776, 427] width 151 height 18
click at [856, 432] on button "Restaurant" at bounding box center [863, 425] width 15 height 15
click at [662, 480] on label "Restaurants Nearby" at bounding box center [571, 489] width 203 height 66
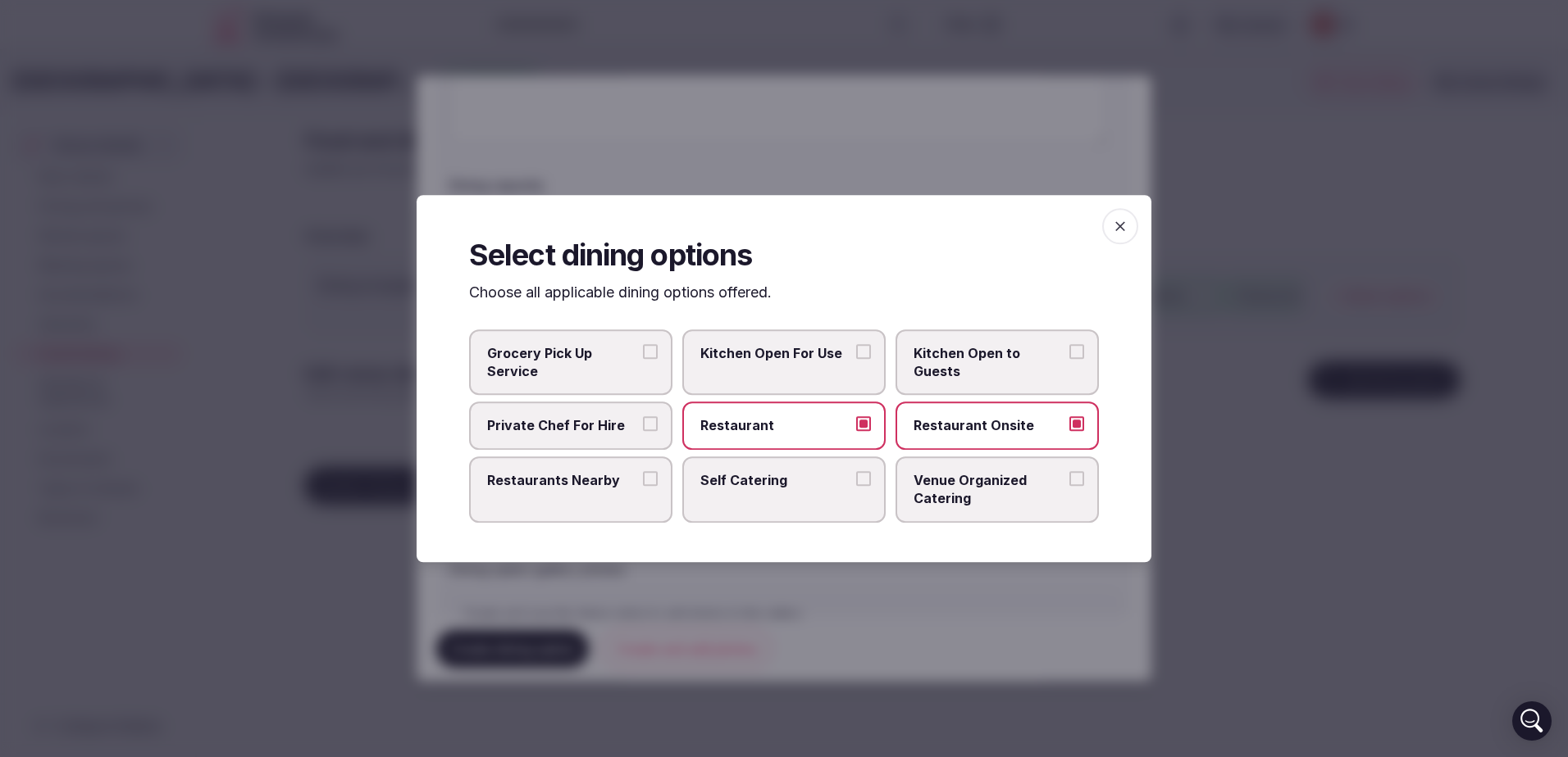
click at [658, 480] on button "Restaurants Nearby" at bounding box center [651, 478] width 15 height 15
click at [922, 123] on div at bounding box center [784, 378] width 1568 height 757
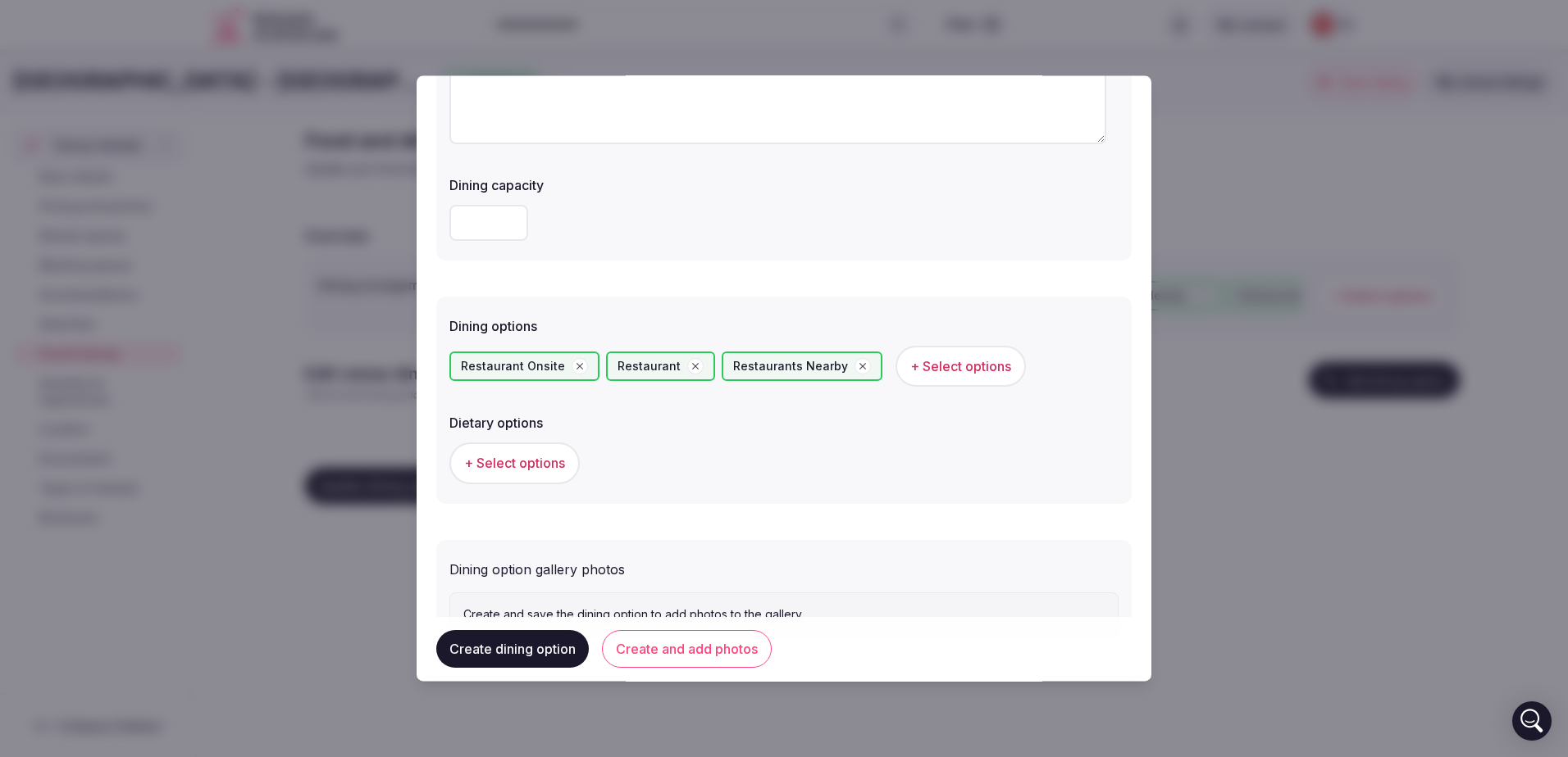
scroll to position [317, 0]
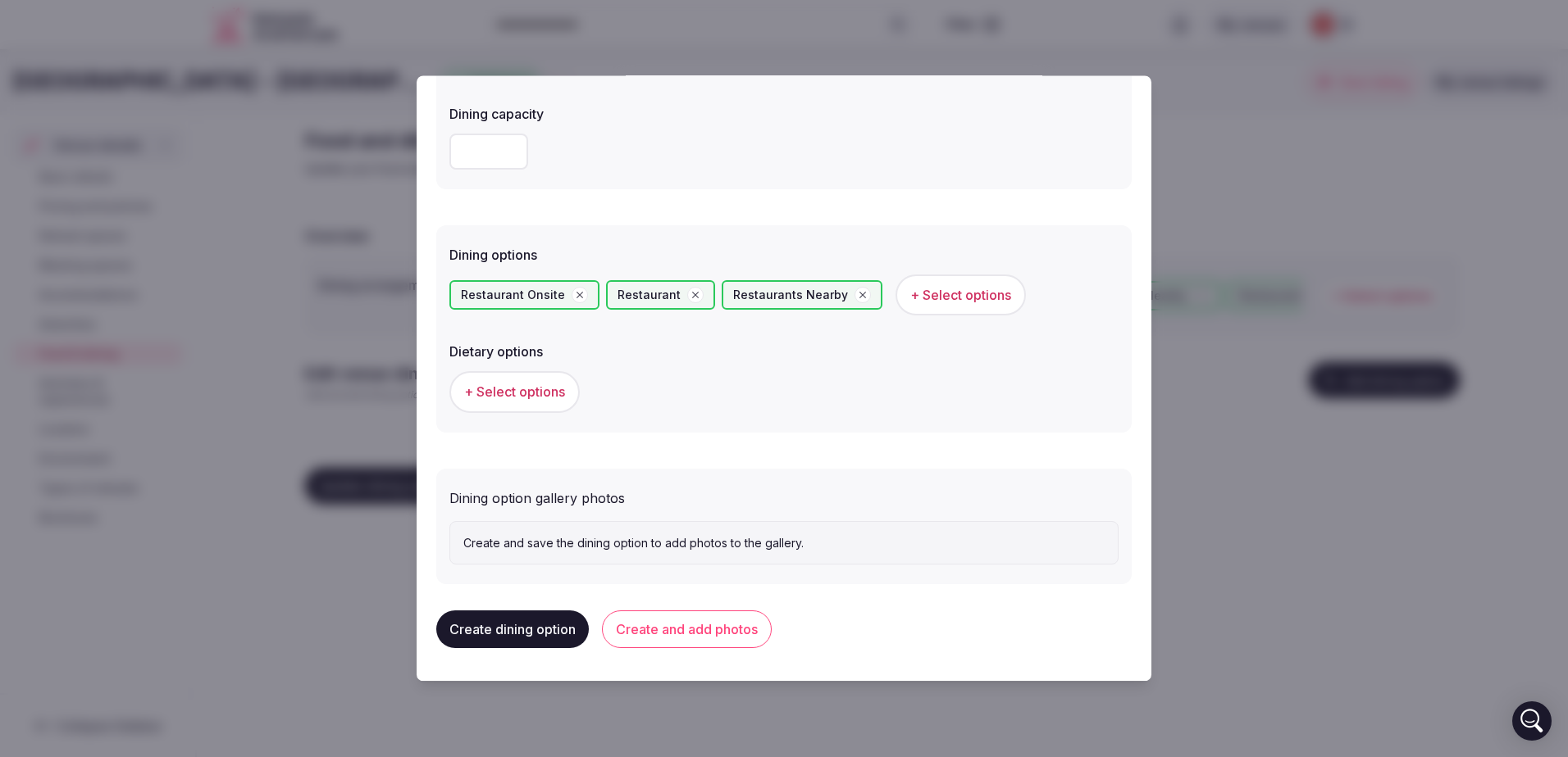
click at [506, 397] on span "+ Select options" at bounding box center [514, 393] width 101 height 18
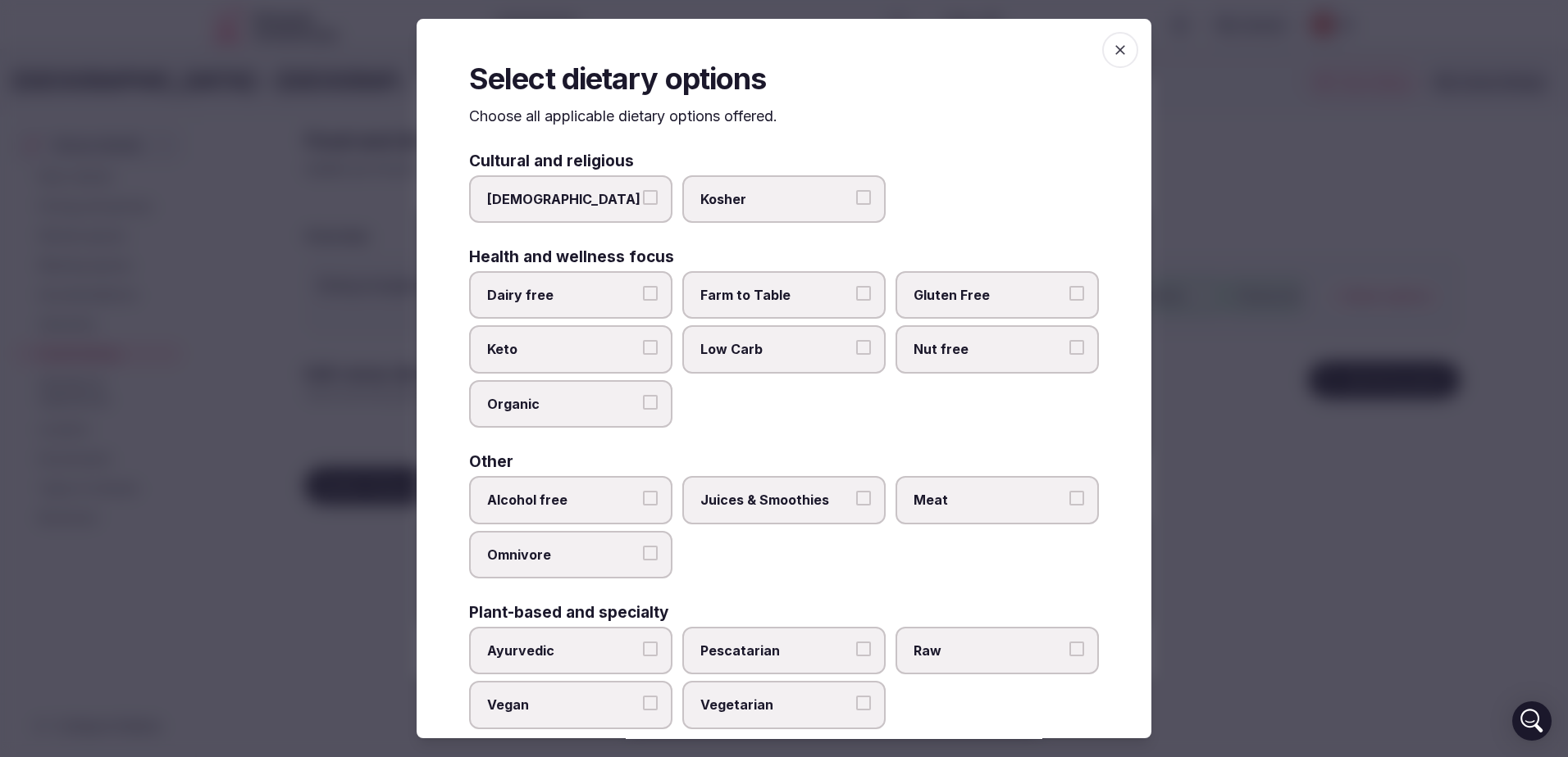
click at [610, 292] on span "Dairy free" at bounding box center [562, 295] width 151 height 18
click at [643, 292] on button "Dairy free" at bounding box center [651, 293] width 15 height 15
click at [962, 294] on span "Gluten Free" at bounding box center [989, 295] width 151 height 18
click at [1069, 294] on button "Gluten Free" at bounding box center [1077, 293] width 15 height 15
click at [613, 344] on span "Keto" at bounding box center [562, 350] width 151 height 18
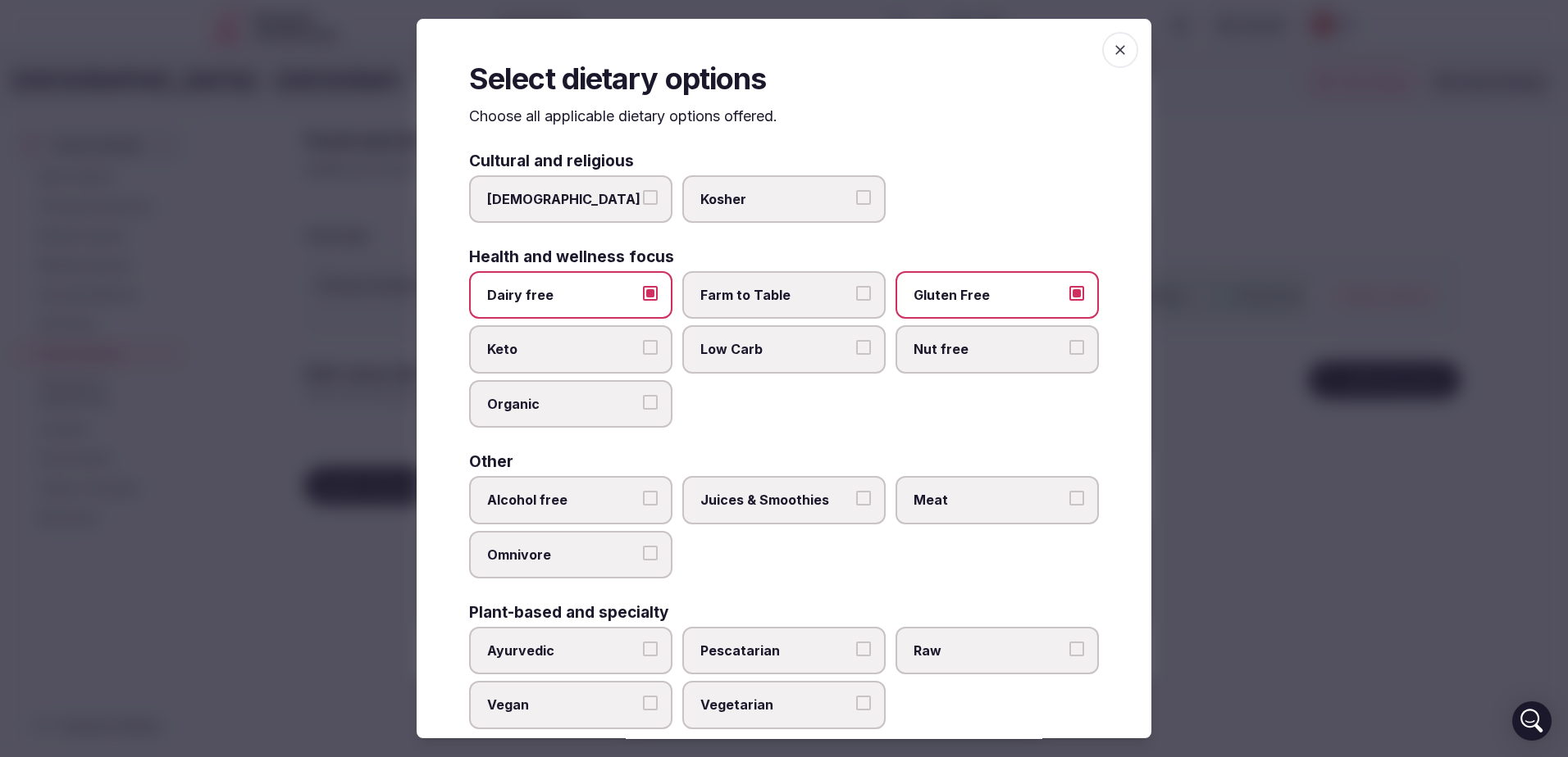
click at [643, 344] on button "Keto" at bounding box center [651, 348] width 15 height 15
click at [839, 350] on span "Low Carb" at bounding box center [776, 350] width 151 height 18
click at [856, 350] on button "Low Carb" at bounding box center [863, 348] width 15 height 15
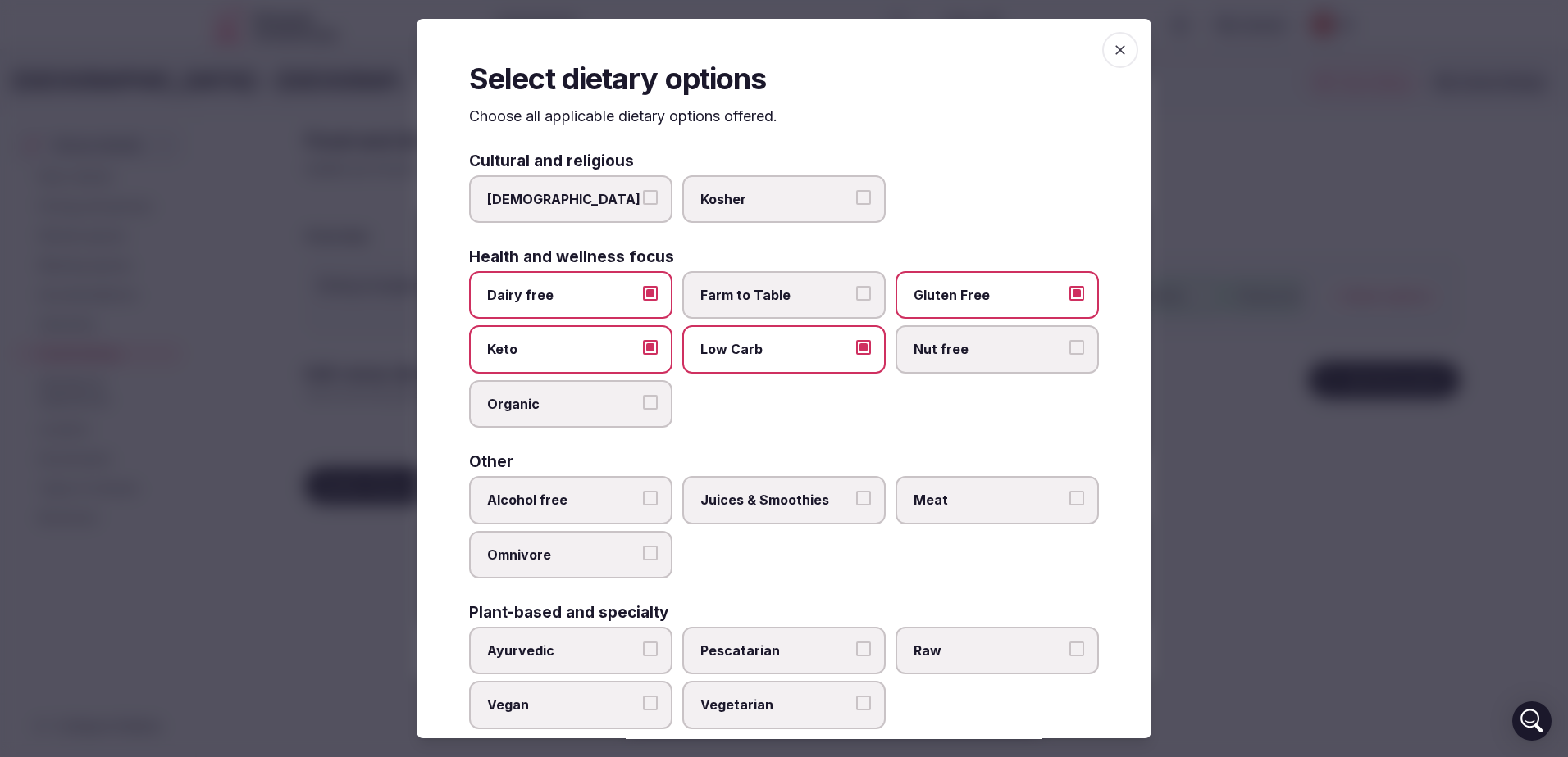
click at [941, 354] on span "Nut free" at bounding box center [989, 350] width 151 height 18
click at [1069, 354] on button "Nut free" at bounding box center [1077, 348] width 15 height 15
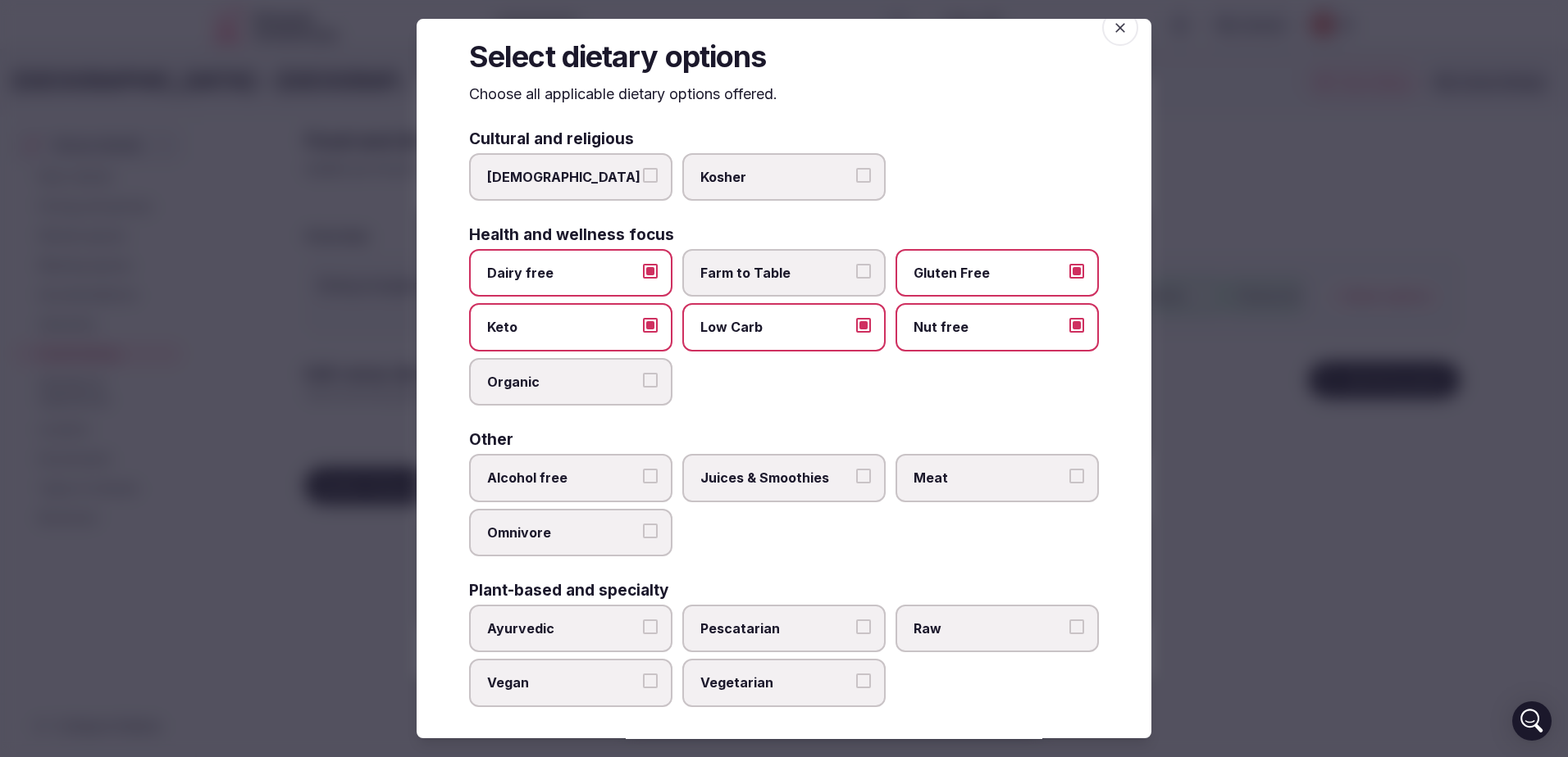
scroll to position [30, 0]
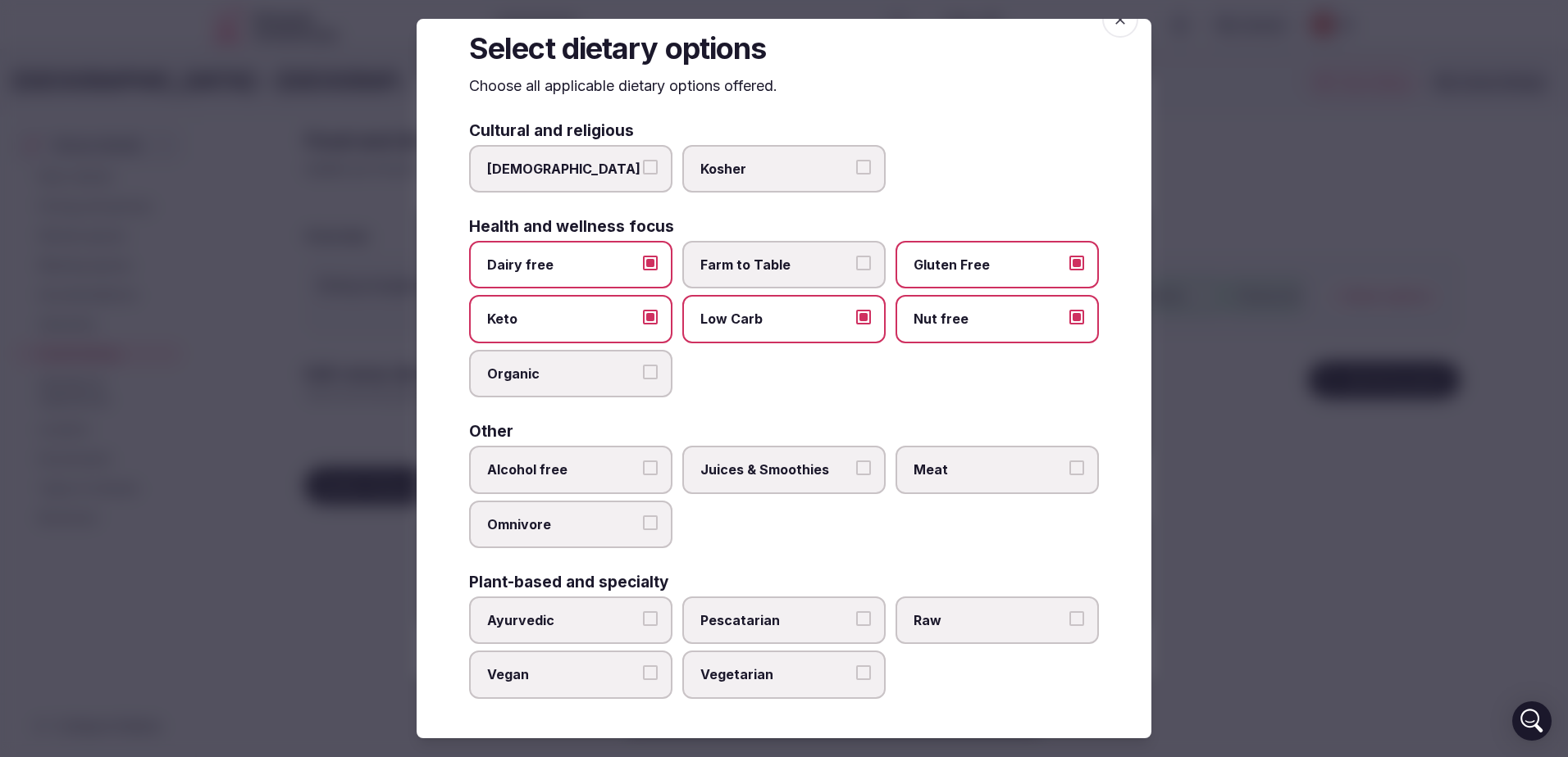
click at [867, 470] on label "Juices & Smoothies" at bounding box center [783, 470] width 203 height 48
click at [867, 470] on button "Juices & Smoothies" at bounding box center [863, 468] width 15 height 15
click at [944, 473] on span "Meat" at bounding box center [989, 470] width 151 height 18
click at [1069, 473] on button "Meat" at bounding box center [1077, 468] width 15 height 15
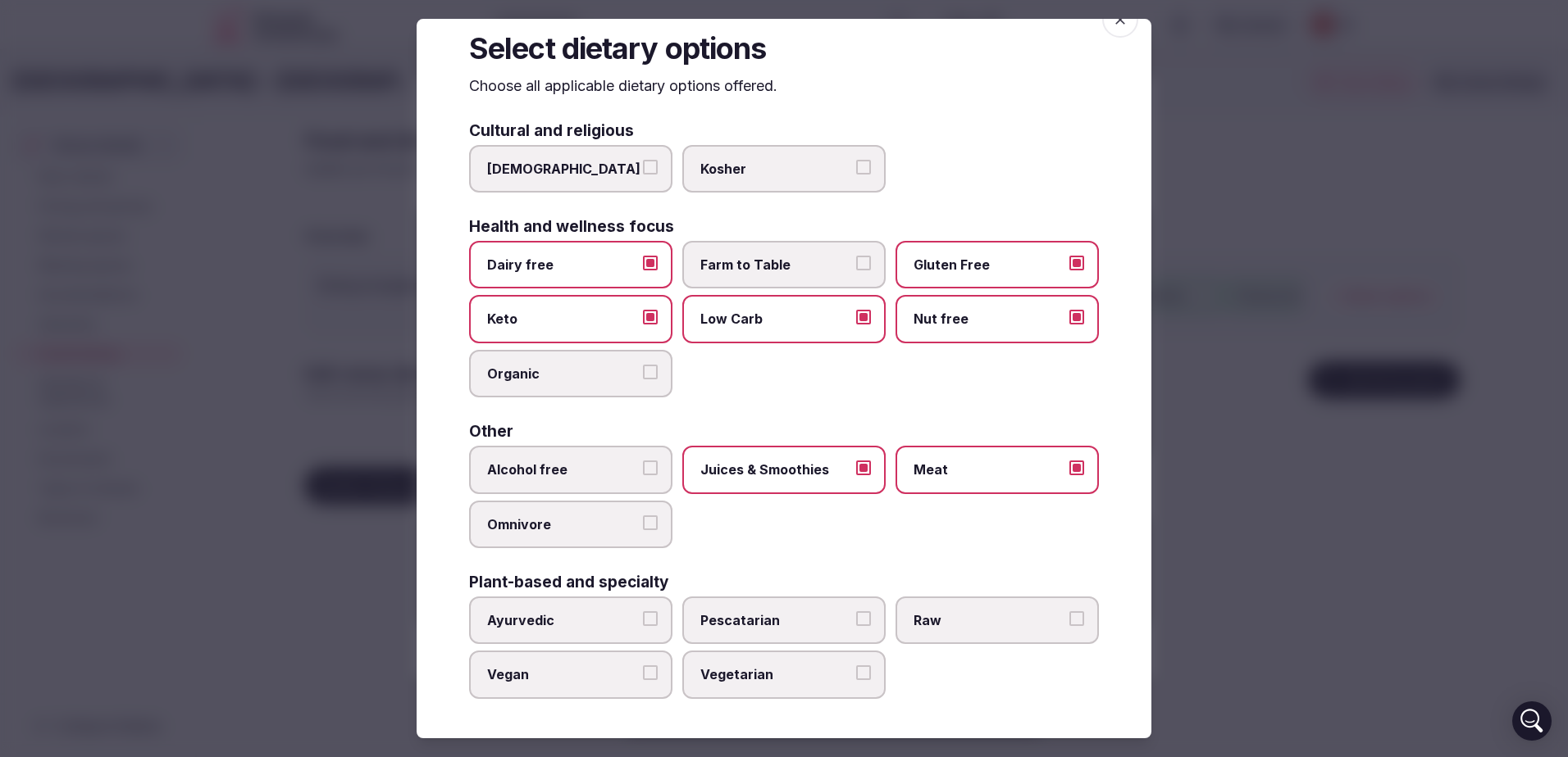
click at [563, 471] on span "Alcohol free" at bounding box center [562, 470] width 151 height 18
click at [643, 471] on button "Alcohol free" at bounding box center [651, 468] width 15 height 15
drag, startPoint x: 764, startPoint y: 626, endPoint x: 792, endPoint y: 624, distance: 28.1
click at [765, 625] on span "Pescatarian" at bounding box center [776, 621] width 151 height 18
click at [856, 625] on button "Pescatarian" at bounding box center [863, 619] width 15 height 15
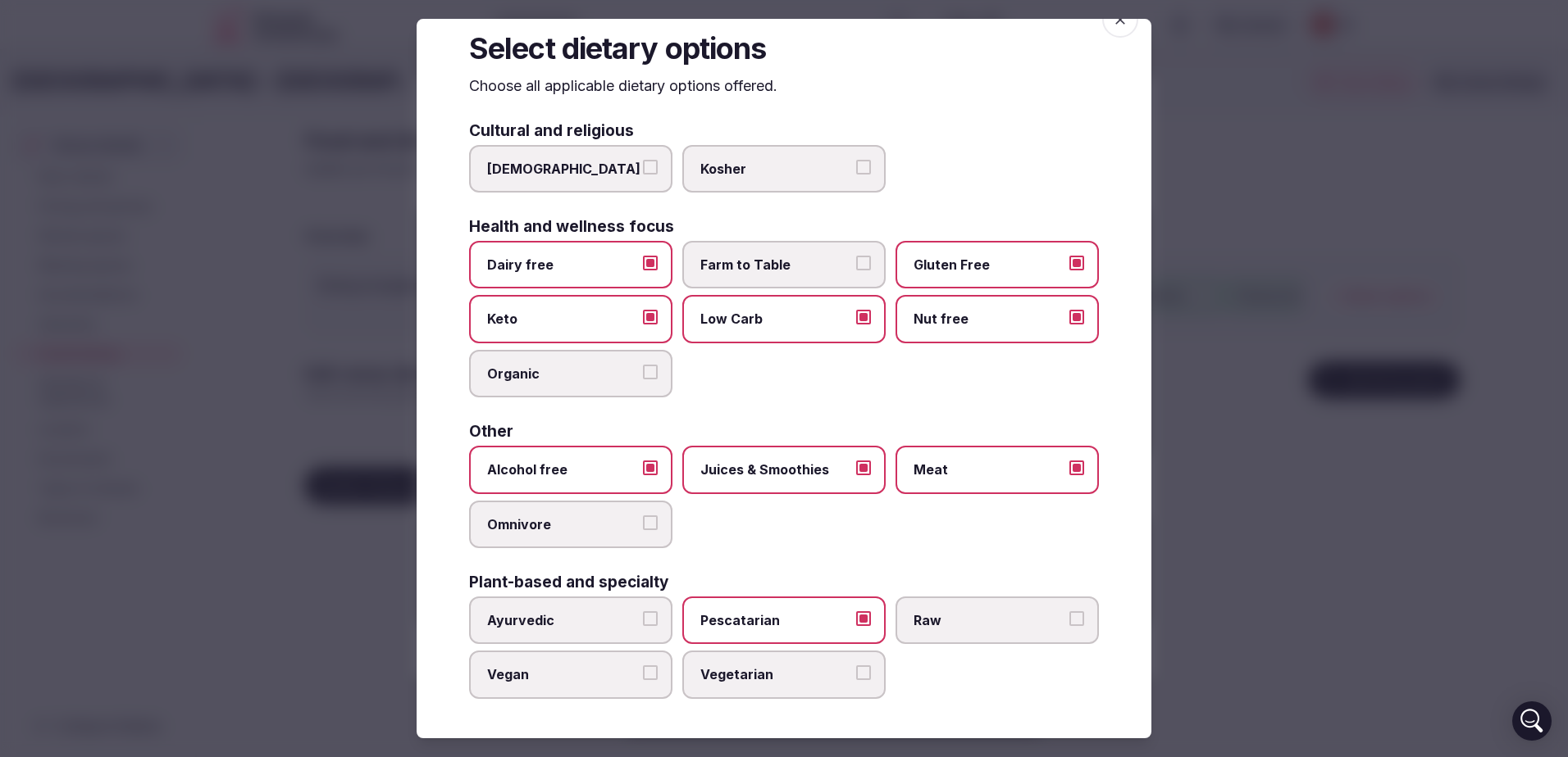
click at [764, 680] on span "Vegetarian" at bounding box center [776, 675] width 151 height 18
click at [856, 680] on button "Vegetarian" at bounding box center [863, 673] width 15 height 15
click at [1263, 301] on div at bounding box center [784, 378] width 1568 height 757
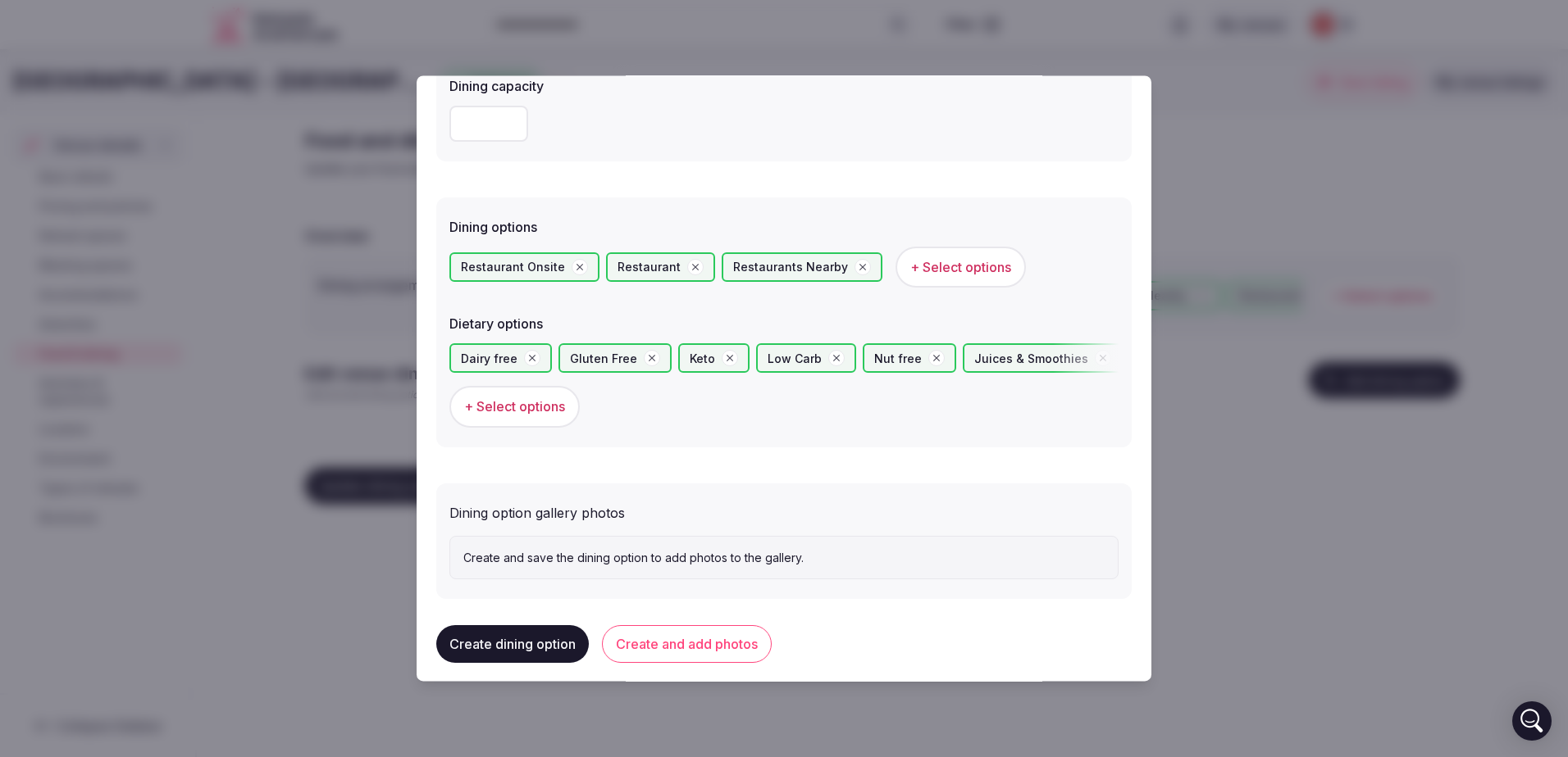
scroll to position [360, 0]
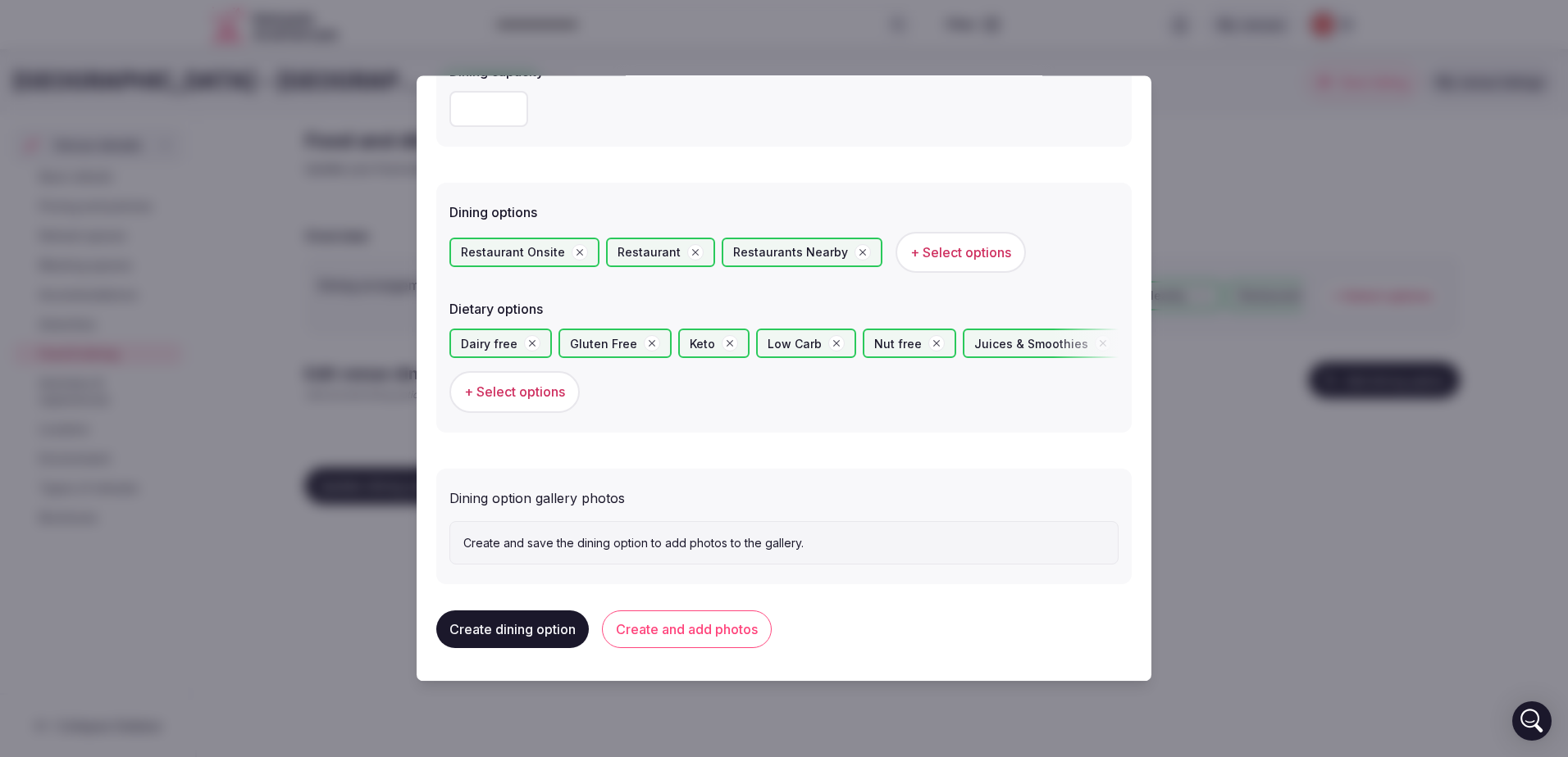
click at [506, 633] on button "Create dining option" at bounding box center [513, 630] width 153 height 38
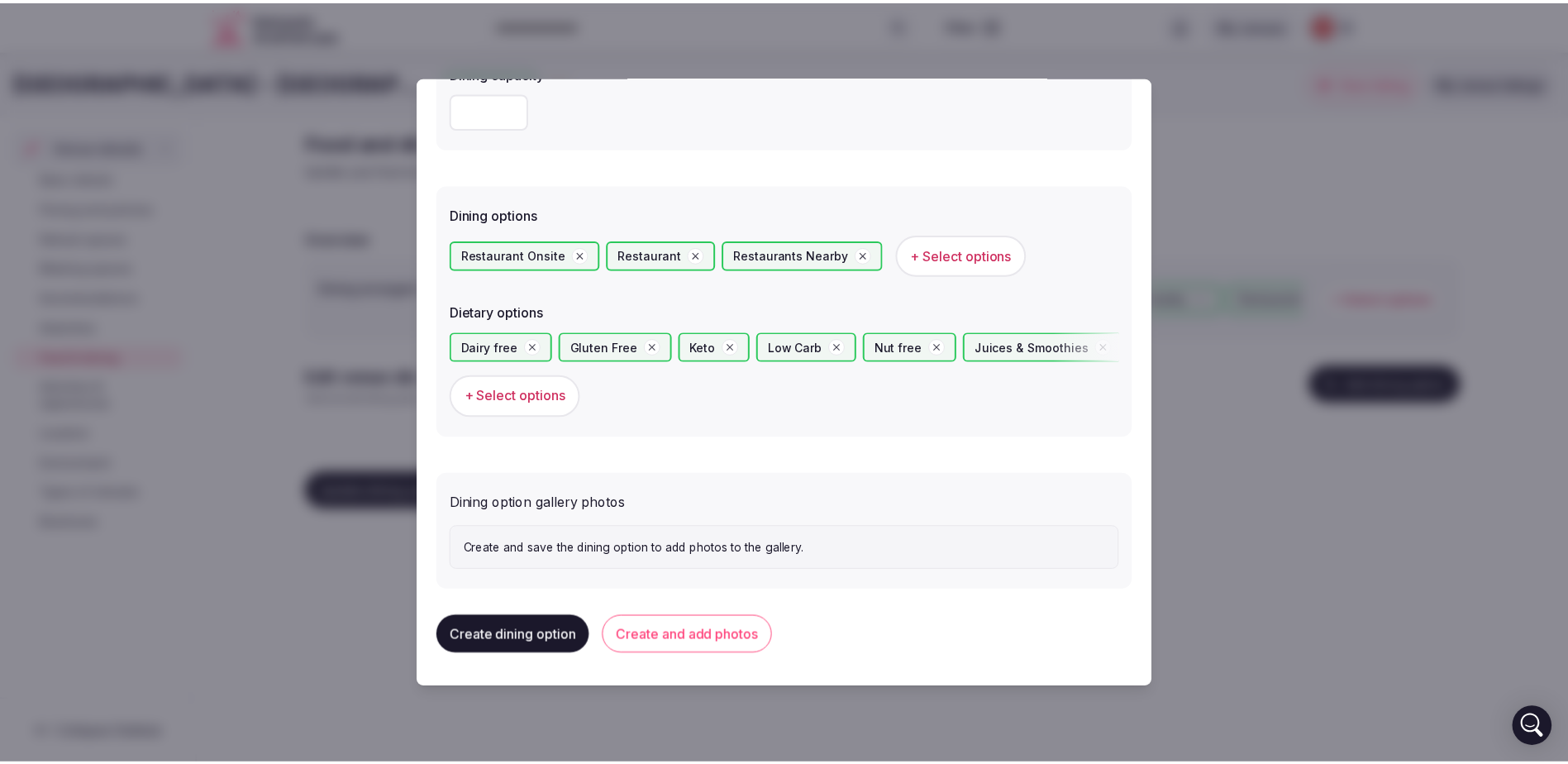
scroll to position [0, 0]
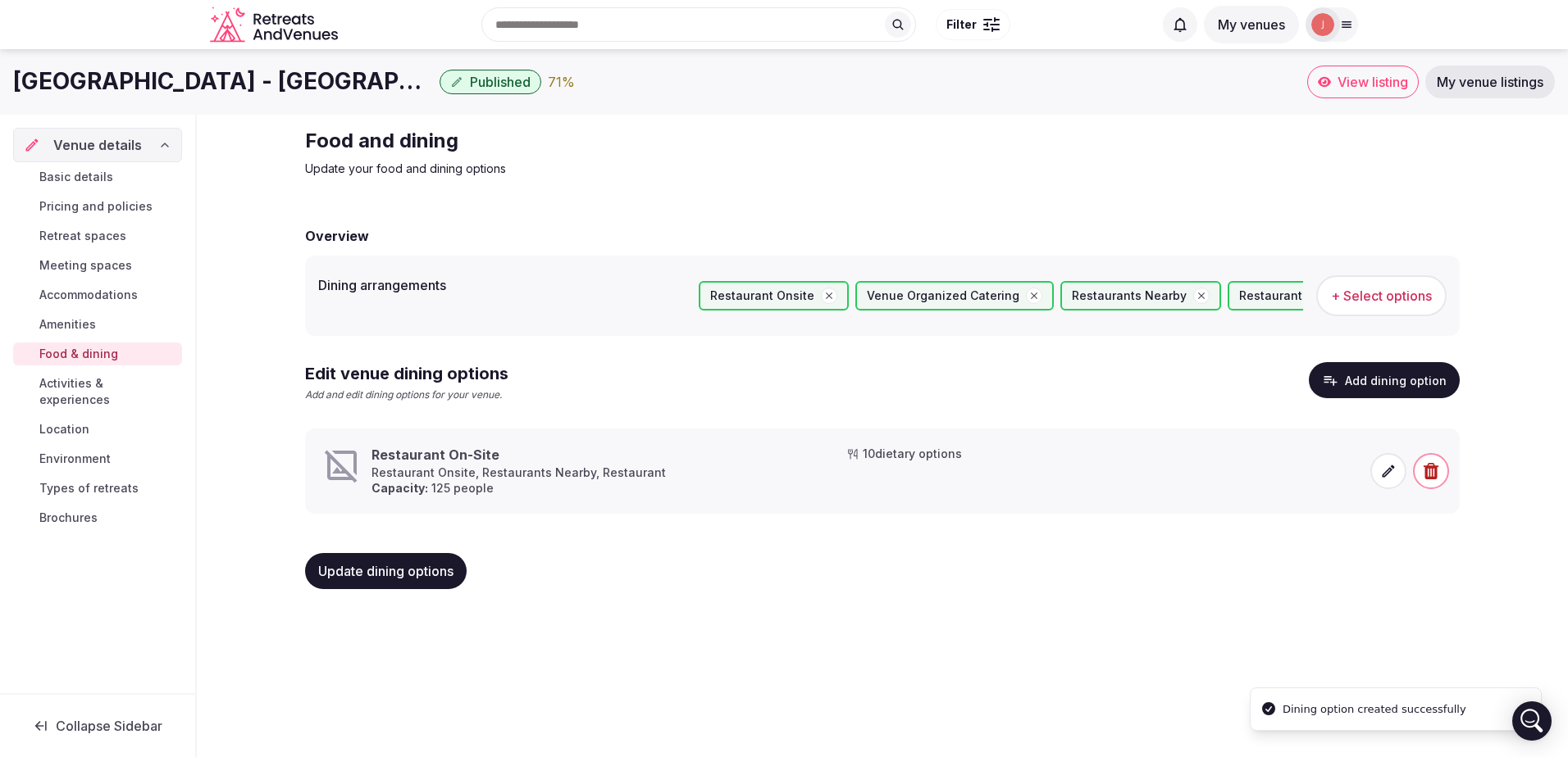
drag, startPoint x: 71, startPoint y: 382, endPoint x: 205, endPoint y: 386, distance: 134.1
click at [71, 382] on span "Activities & experiences" at bounding box center [108, 392] width 136 height 33
